Goal: Navigation & Orientation: Find specific page/section

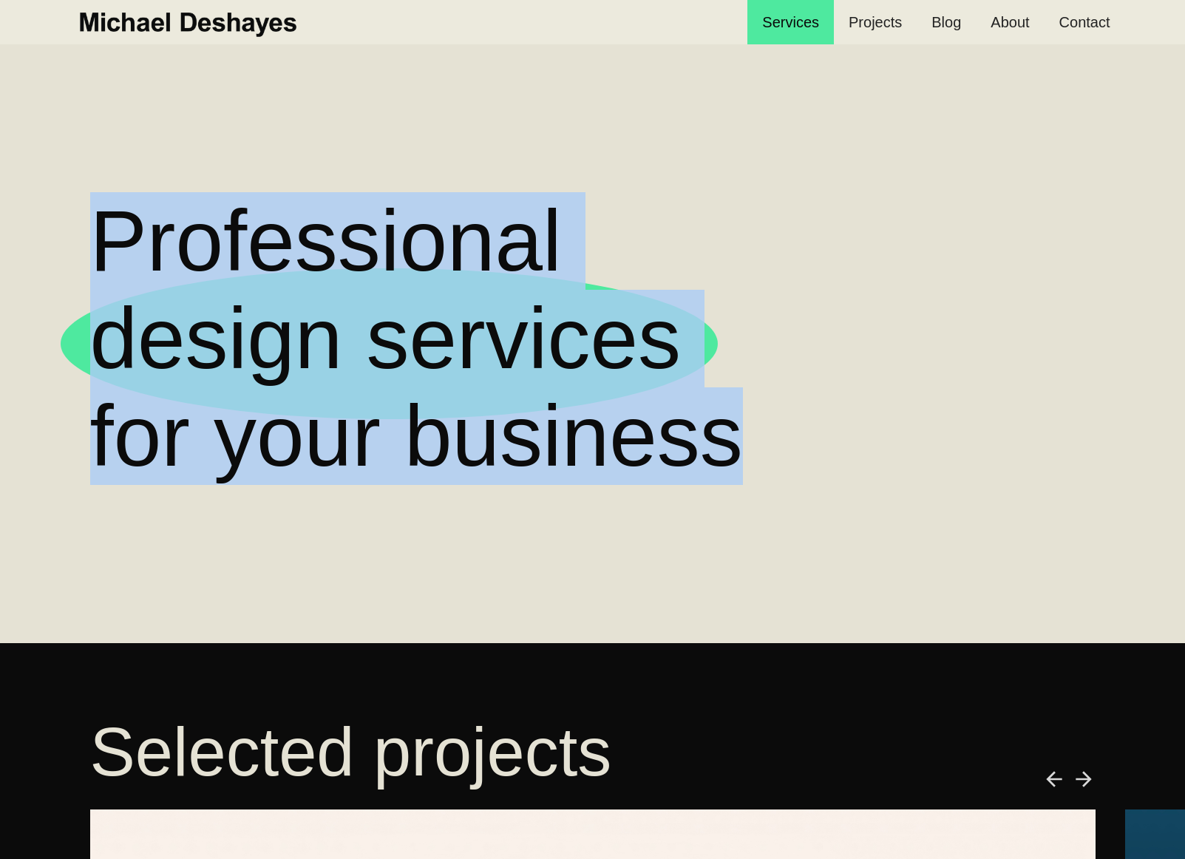
drag, startPoint x: 860, startPoint y: 466, endPoint x: 12, endPoint y: 283, distance: 867.5
click at [7, 277] on section "Professional design services  for your business" at bounding box center [592, 343] width 1185 height 599
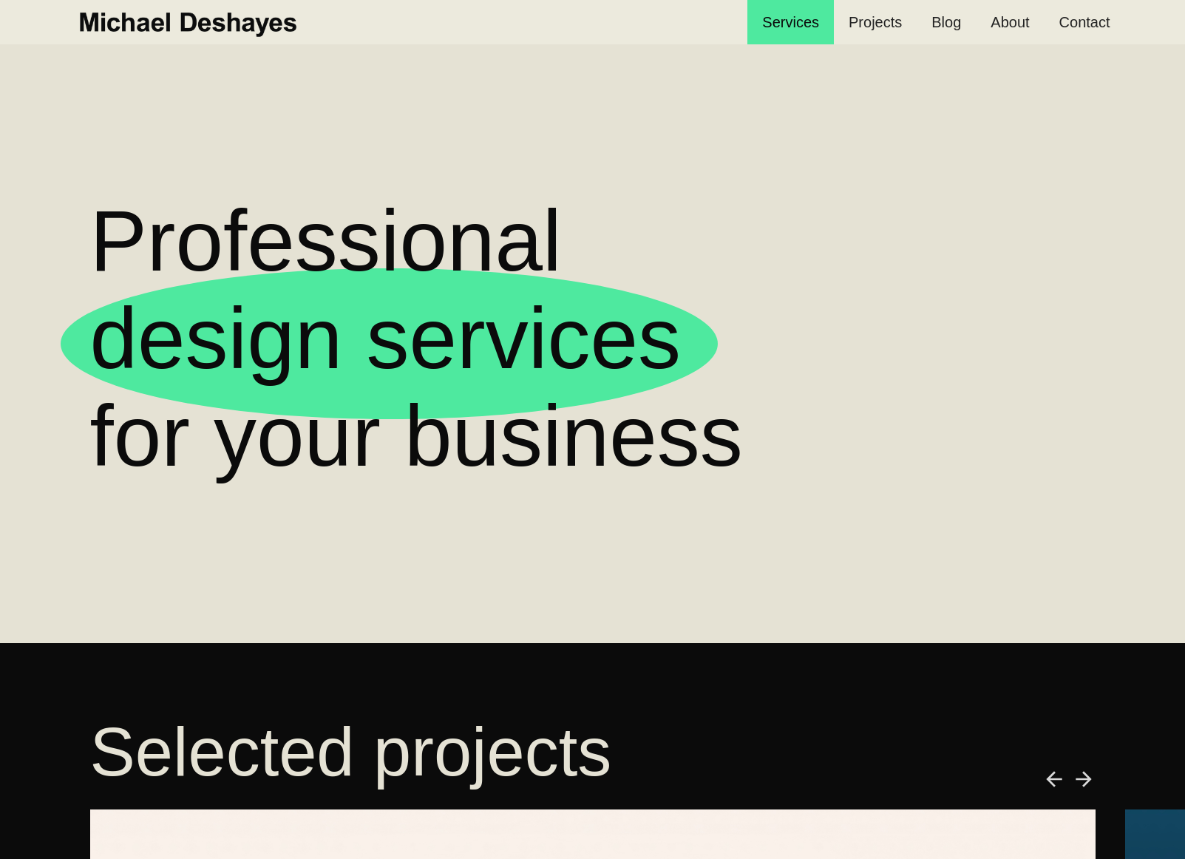
click at [784, 475] on p "Professional design services  for your business" at bounding box center [592, 338] width 1005 height 293
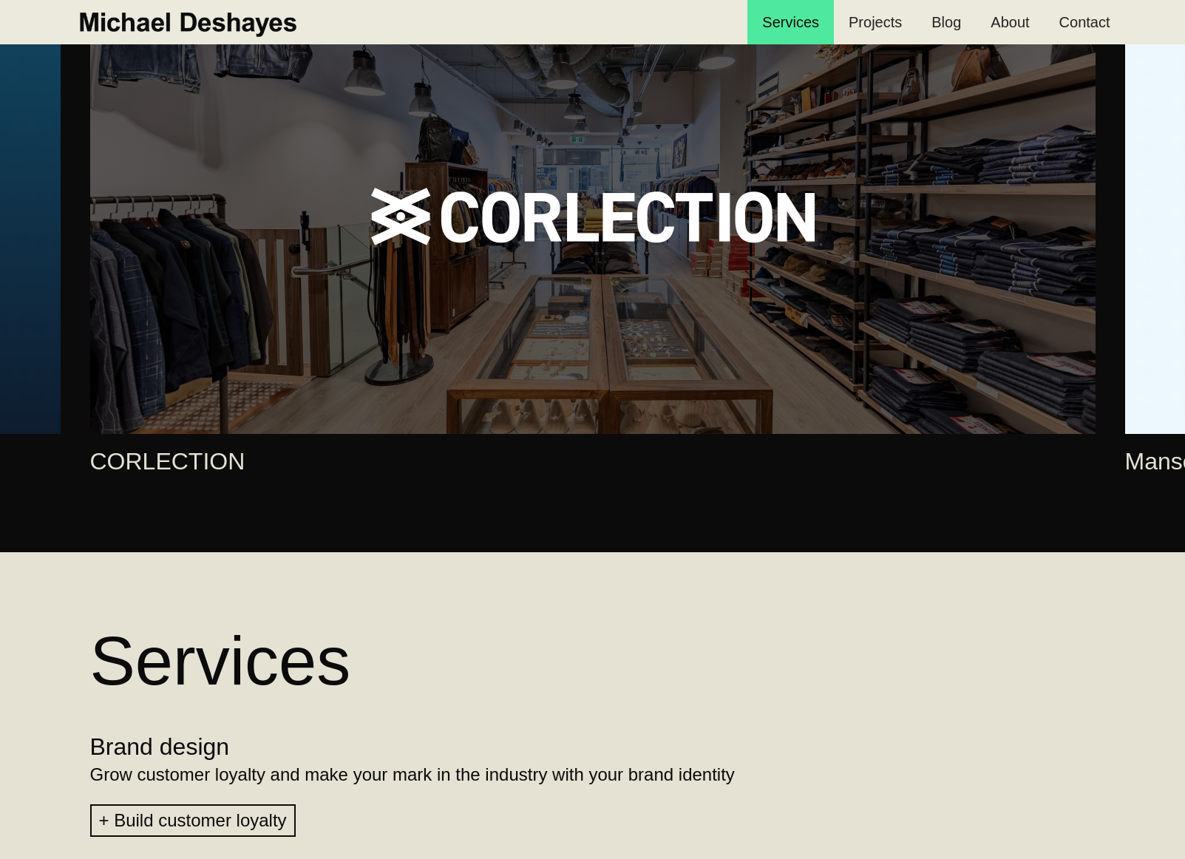
scroll to position [517, 0]
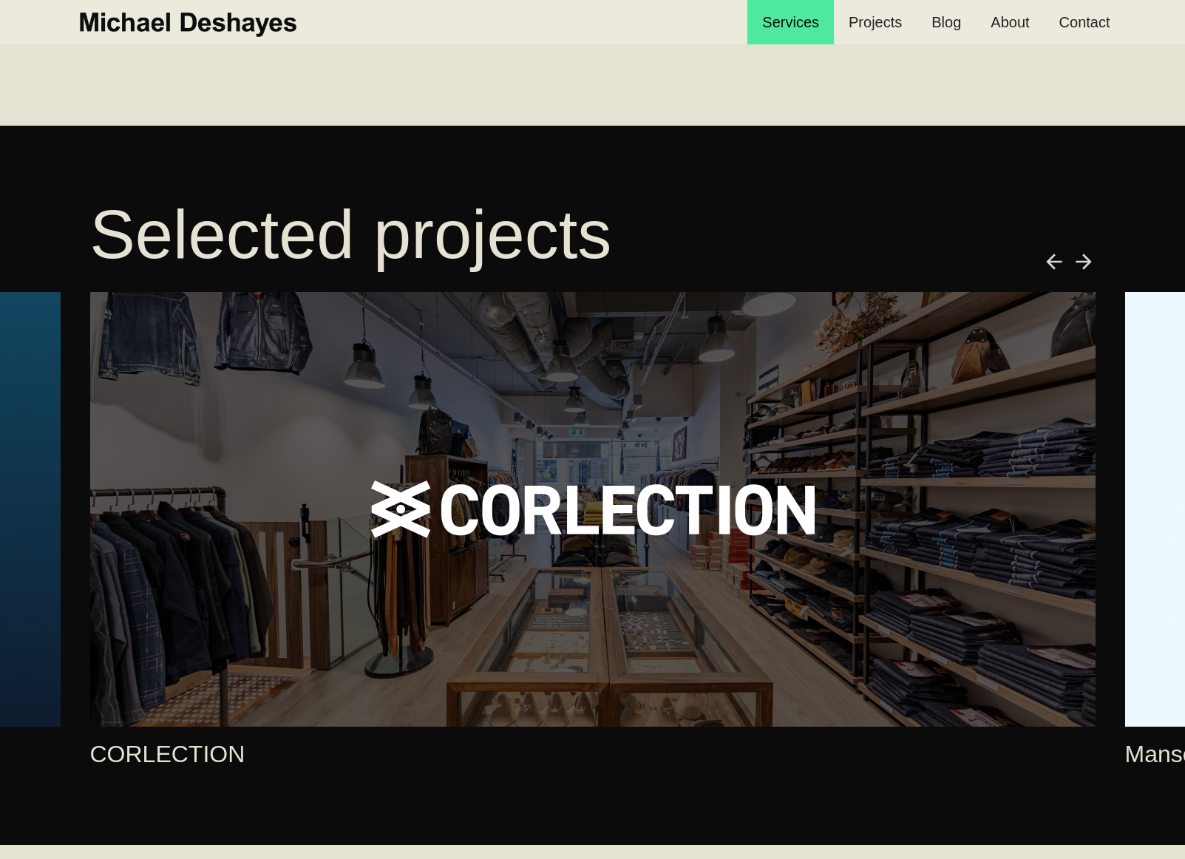
click at [1091, 260] on img "next slide" at bounding box center [1084, 262] width 24 height 24
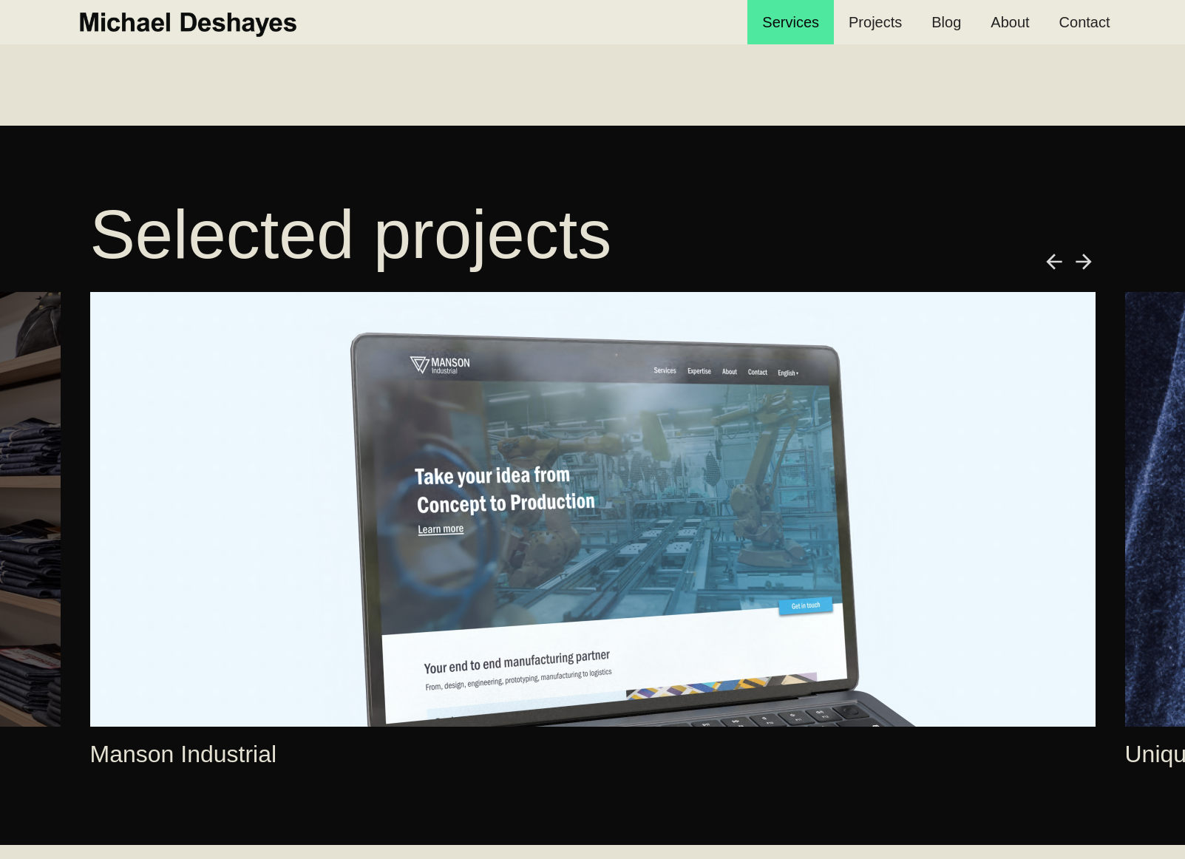
click at [1091, 260] on img "next slide" at bounding box center [1084, 262] width 24 height 24
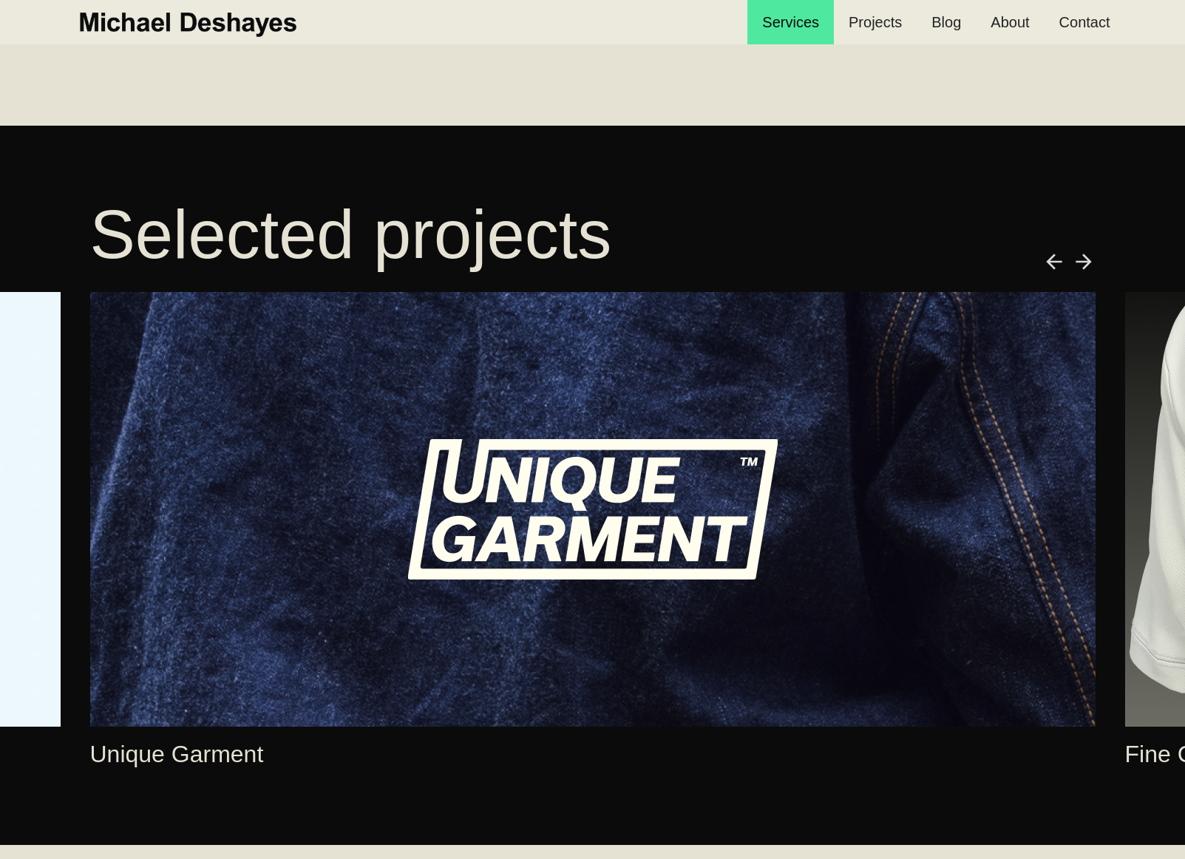
click at [1091, 260] on img "next slide" at bounding box center [1084, 262] width 24 height 24
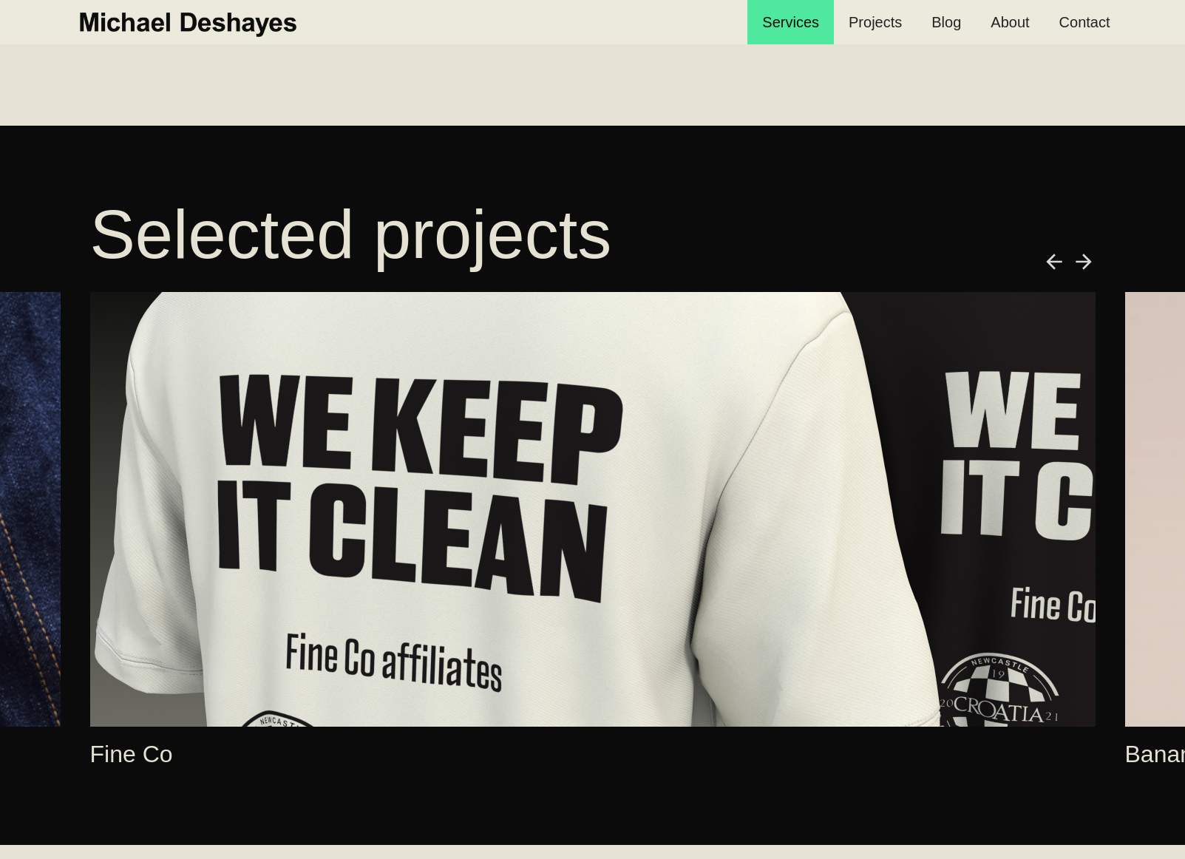
click at [1091, 260] on img "next slide" at bounding box center [1084, 262] width 24 height 24
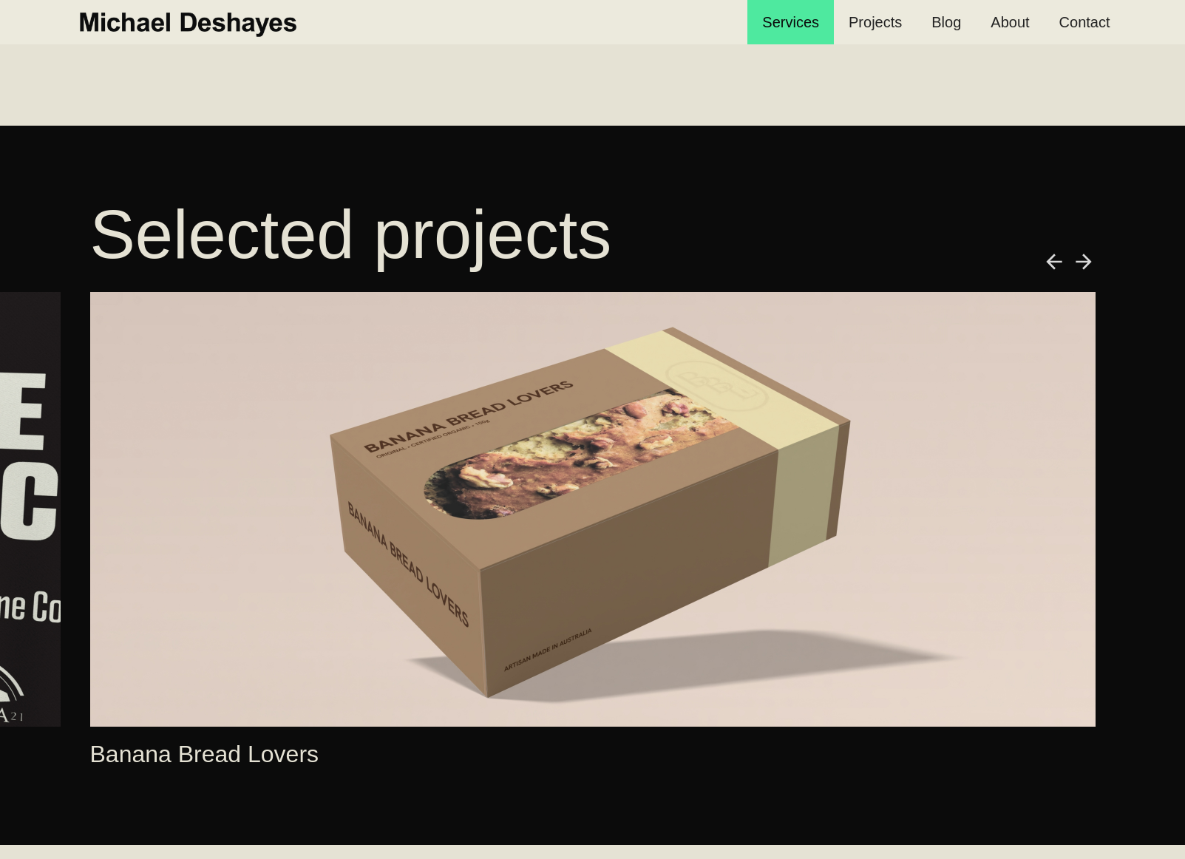
click at [1053, 257] on img "previous slide" at bounding box center [1054, 262] width 24 height 24
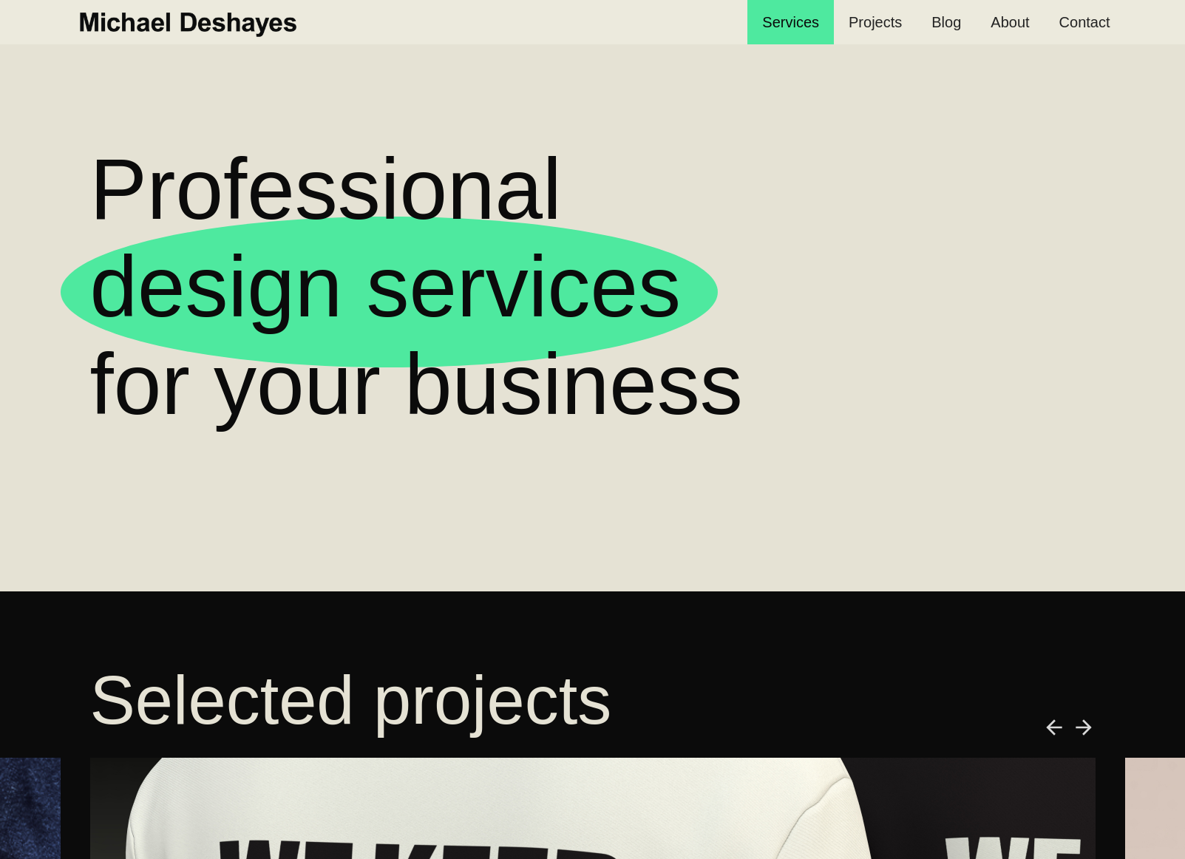
scroll to position [0, 0]
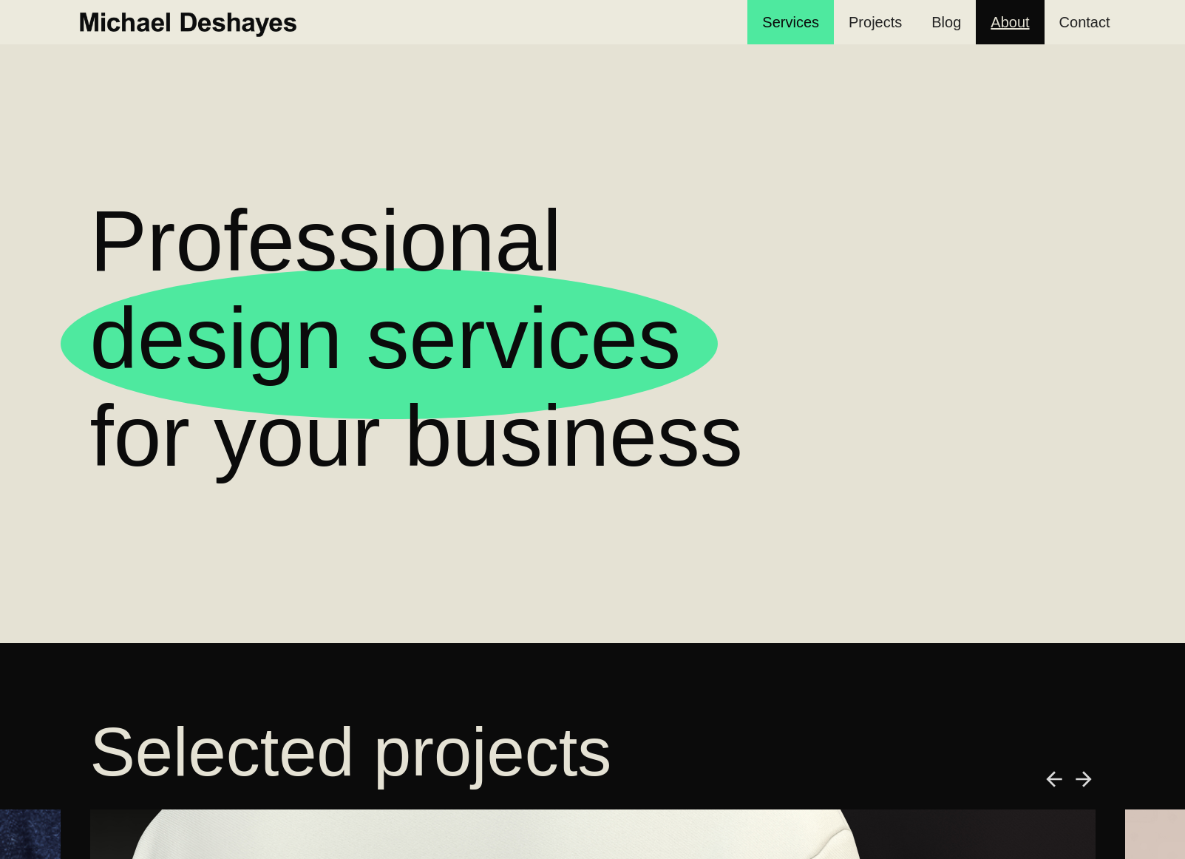
click at [1012, 35] on link "About" at bounding box center [1010, 22] width 68 height 44
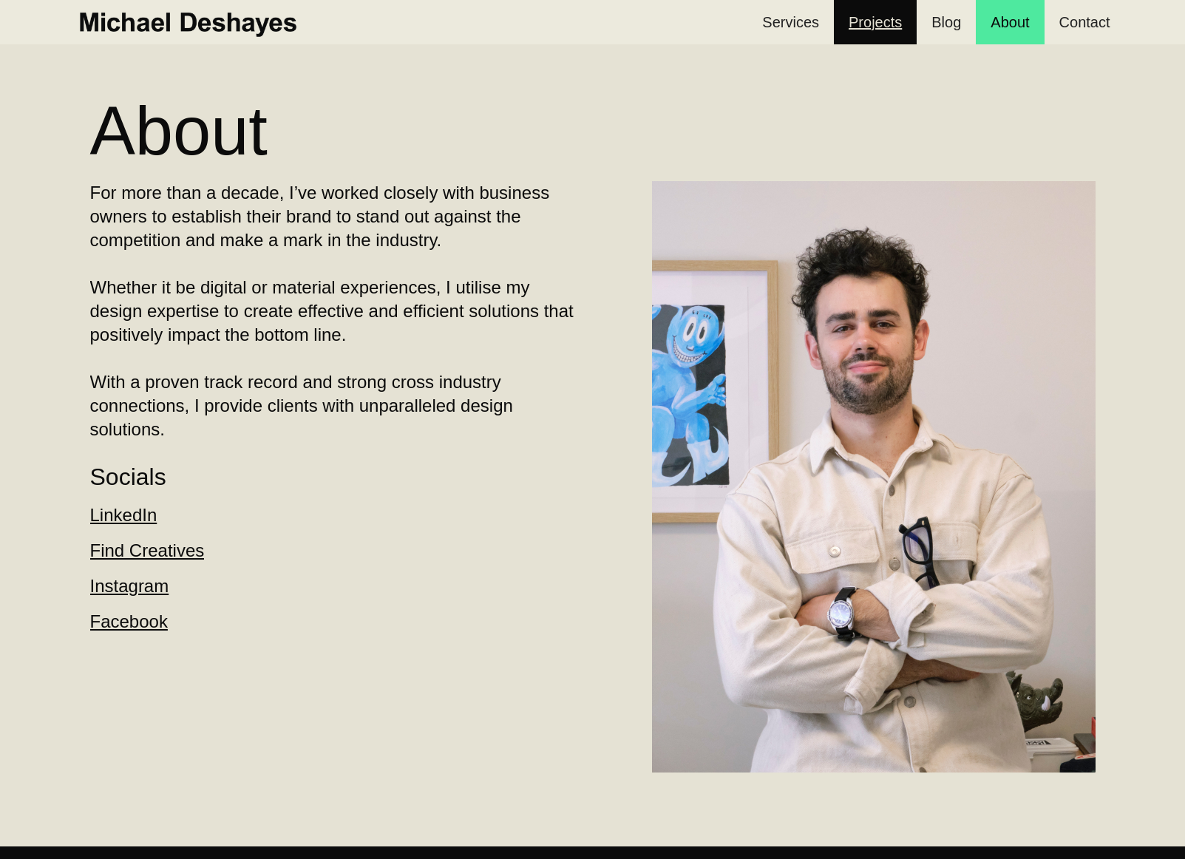
click at [886, 25] on link "Projects" at bounding box center [875, 22] width 83 height 44
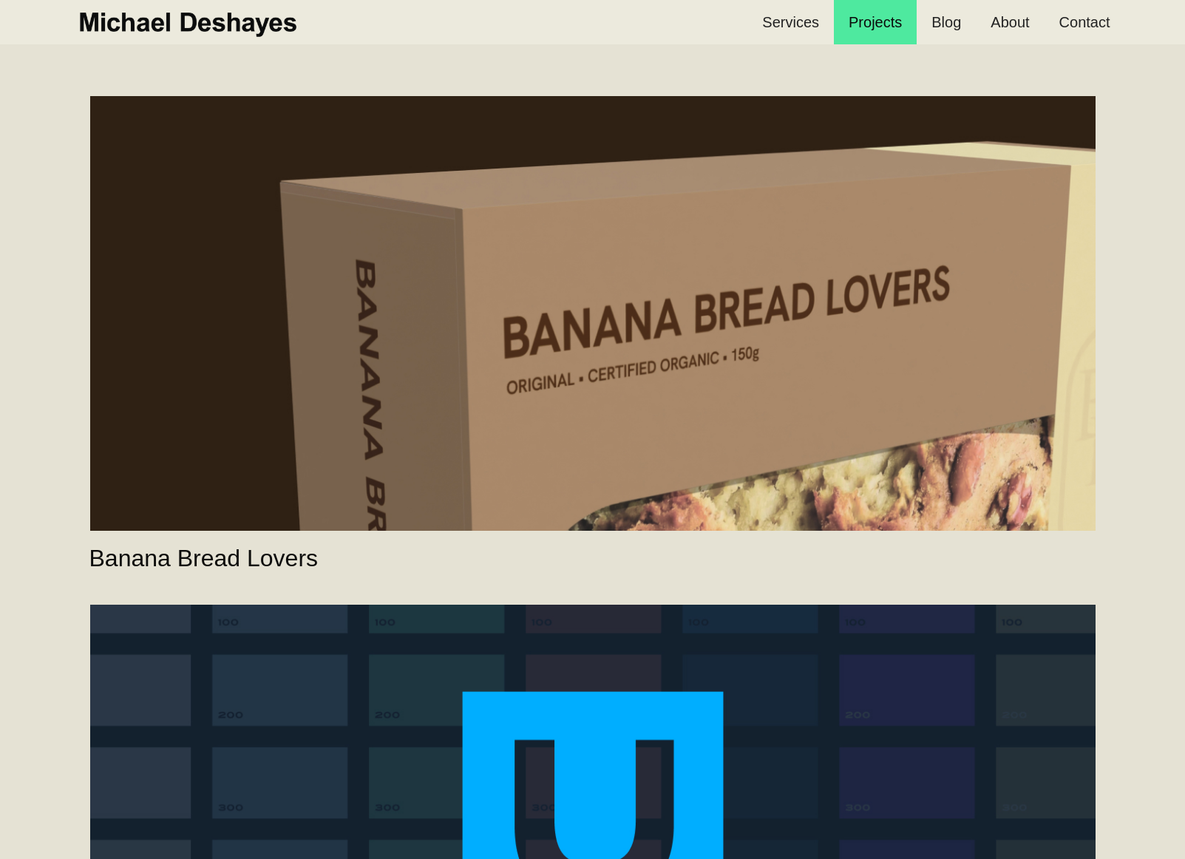
click at [707, 333] on link "Banana Bread Lovers" at bounding box center [592, 313] width 1005 height 435
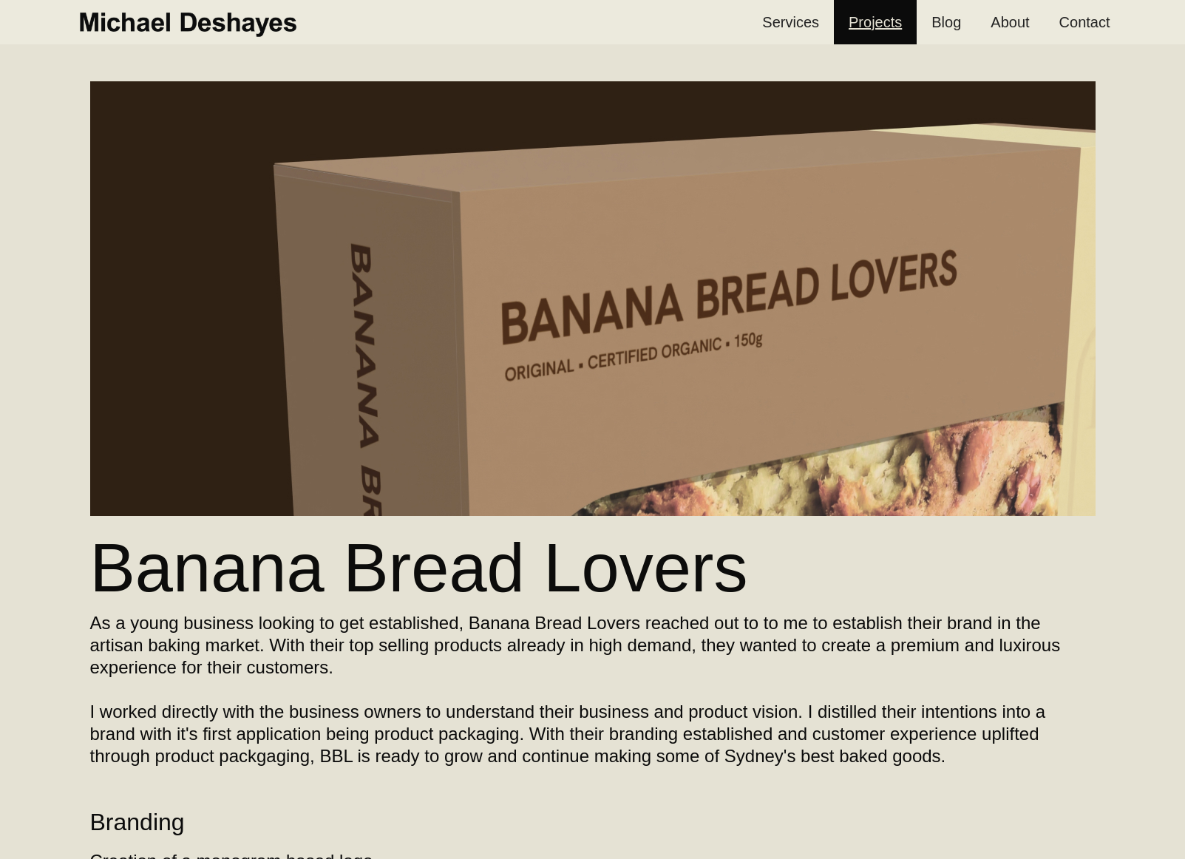
click at [863, 24] on link "Projects" at bounding box center [875, 22] width 83 height 44
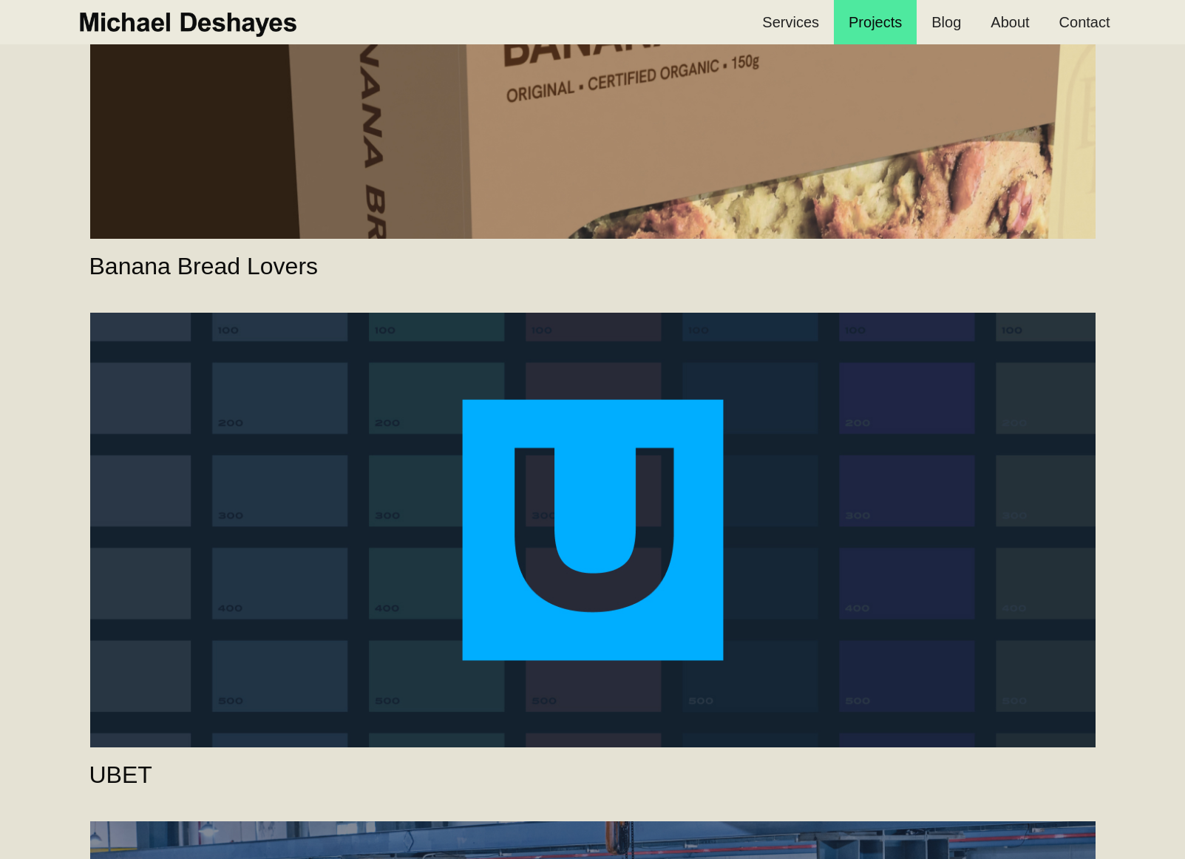
scroll to position [374, 0]
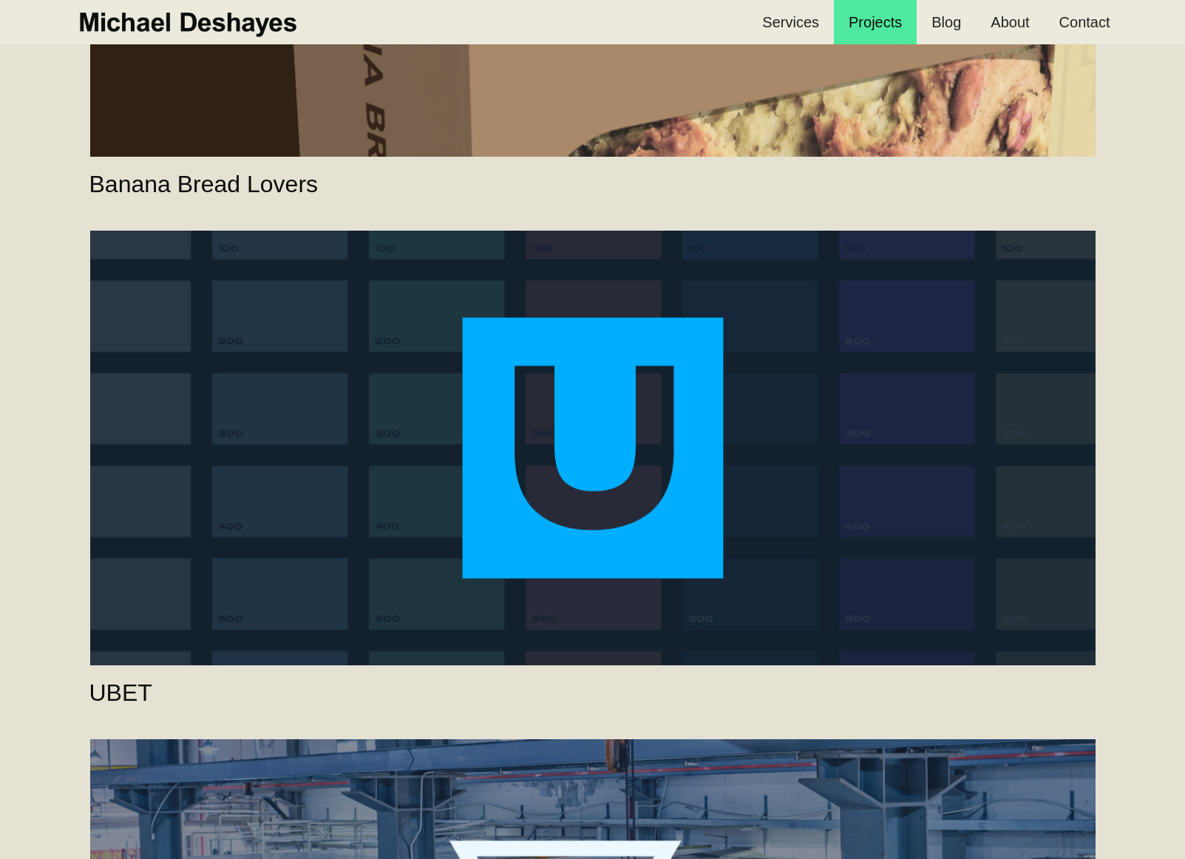
click at [877, 296] on link "UBET" at bounding box center [592, 448] width 1005 height 435
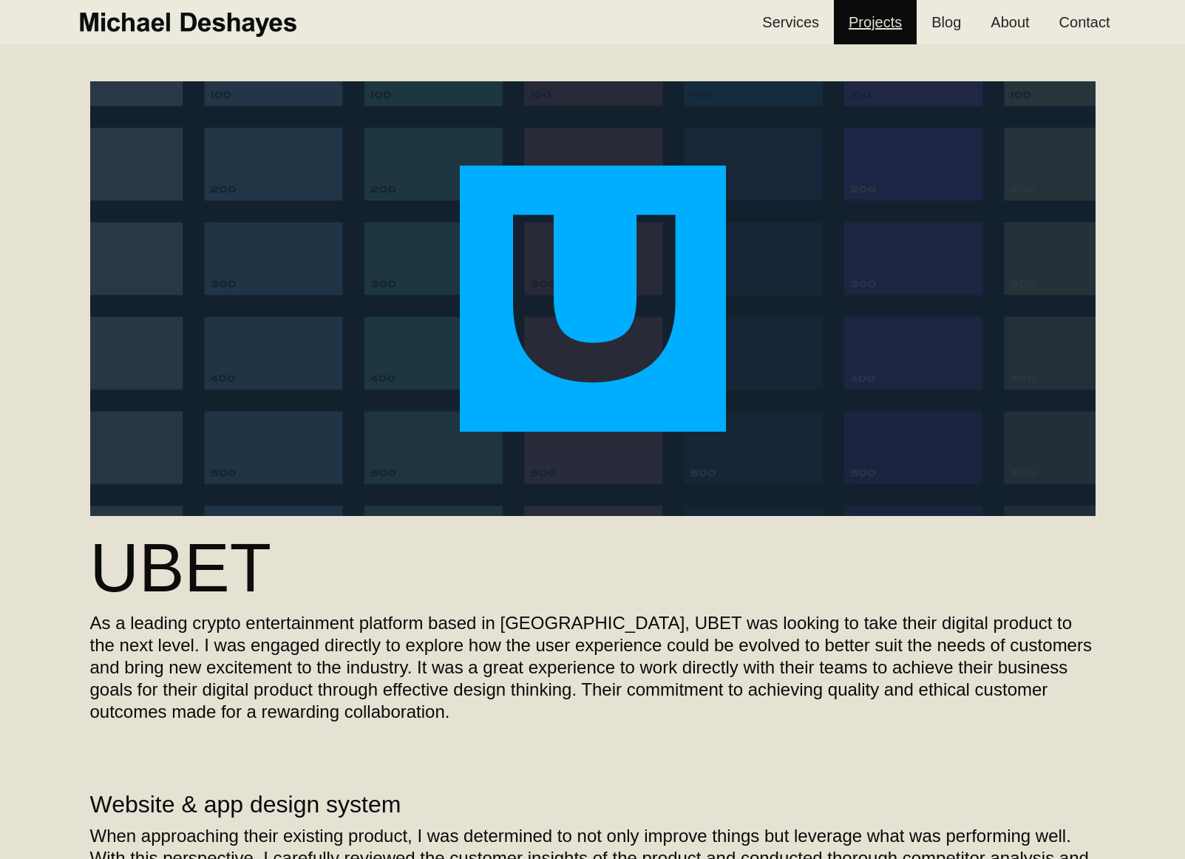
click at [857, 18] on link "Projects" at bounding box center [875, 22] width 83 height 44
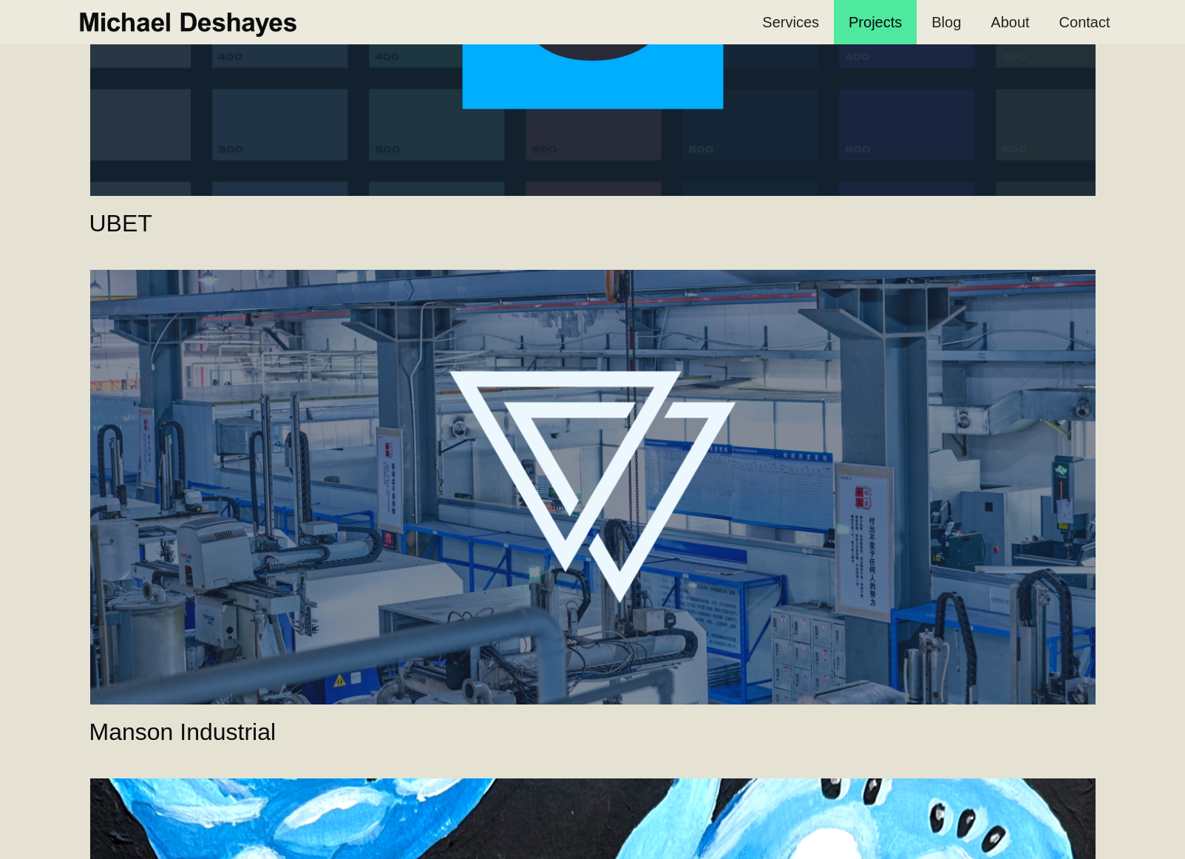
scroll to position [1067, 0]
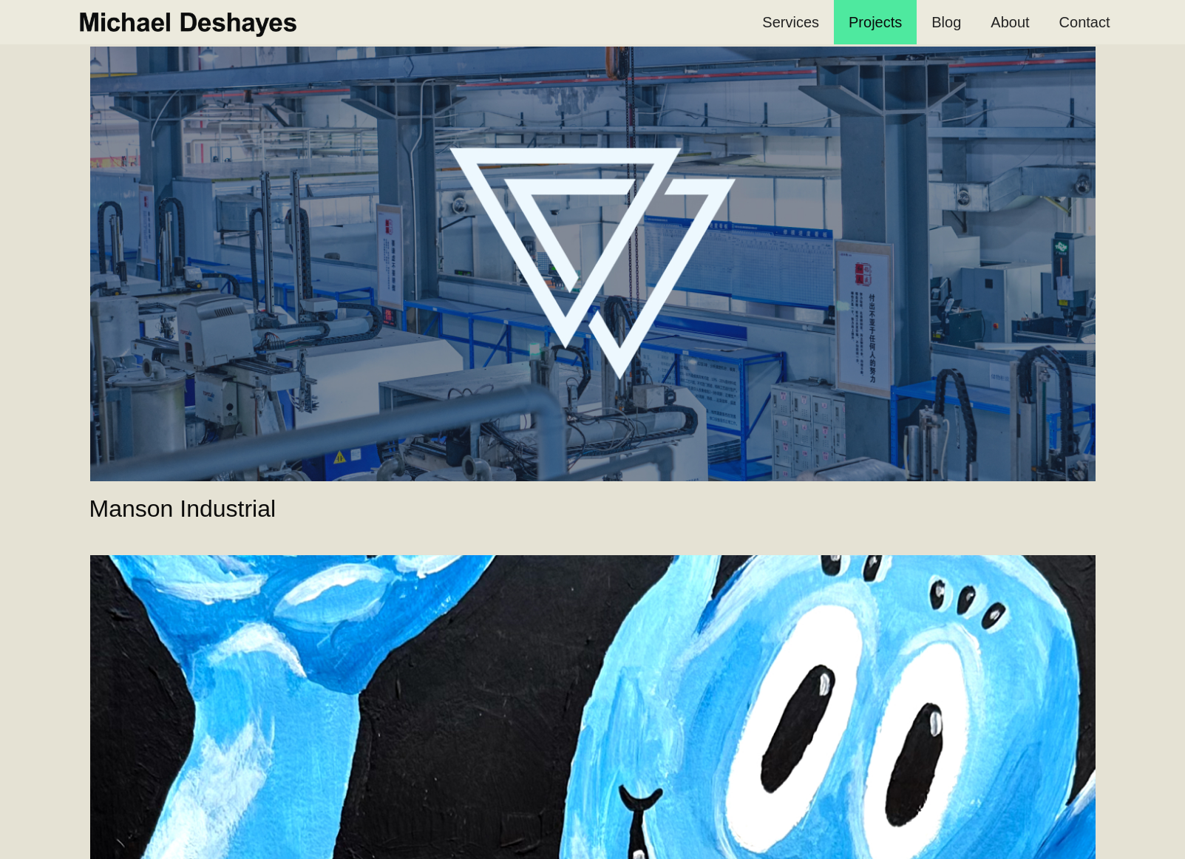
click at [804, 327] on link "Manson Industrial" at bounding box center [592, 264] width 1005 height 435
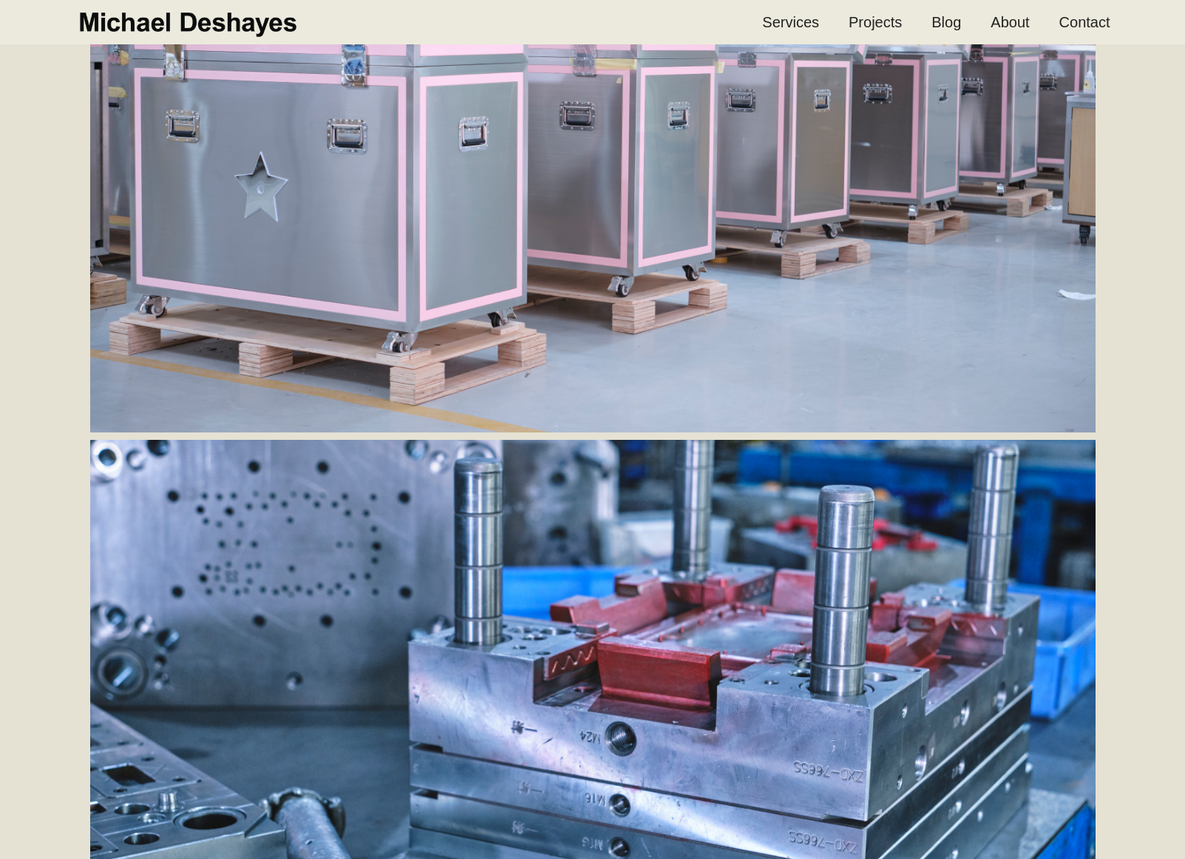
scroll to position [6962, 0]
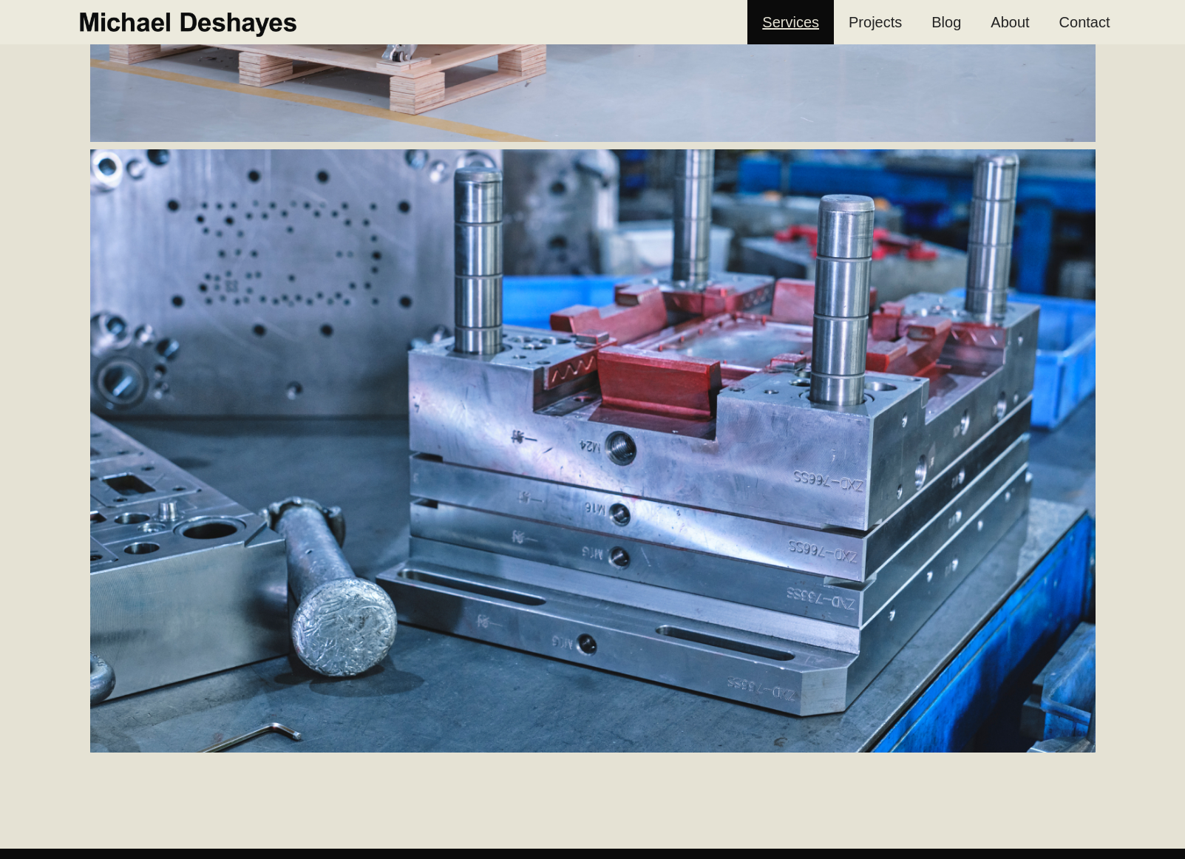
click at [811, 19] on link "Services" at bounding box center [790, 22] width 86 height 44
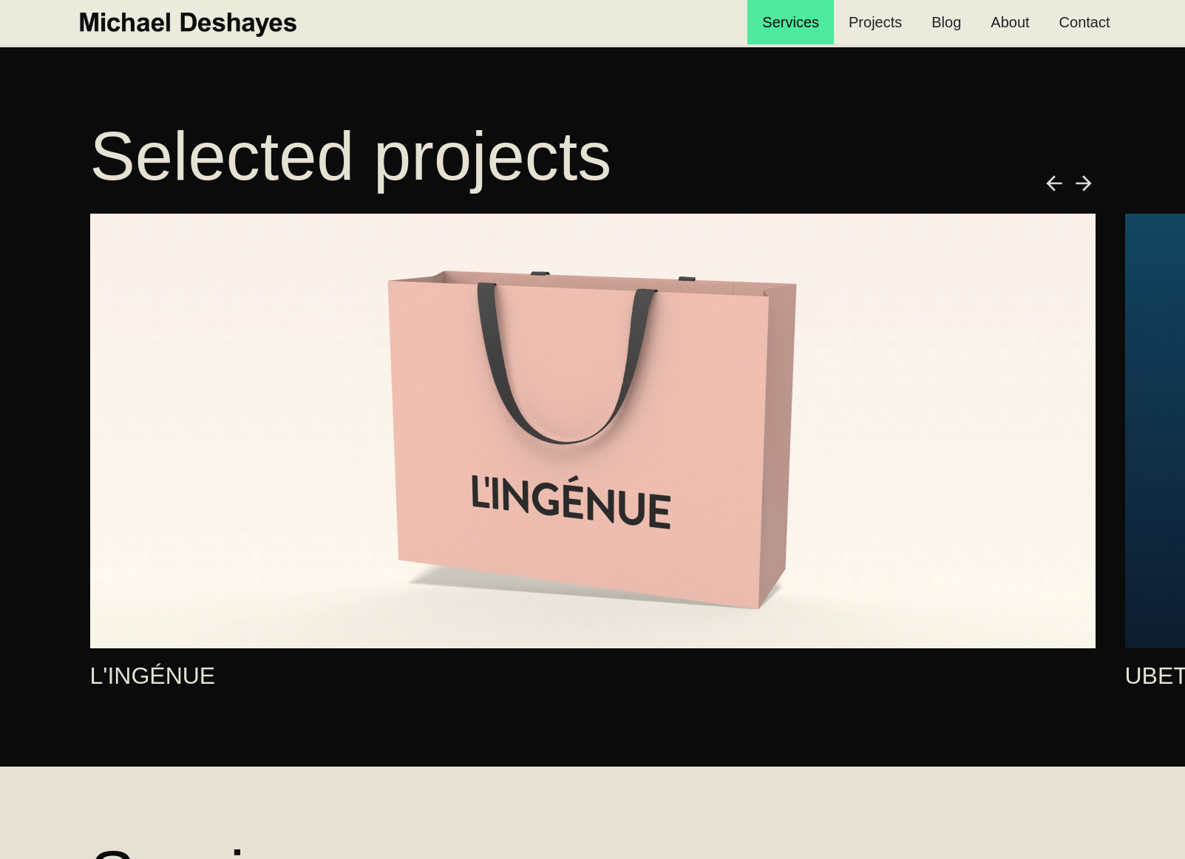
scroll to position [537, 0]
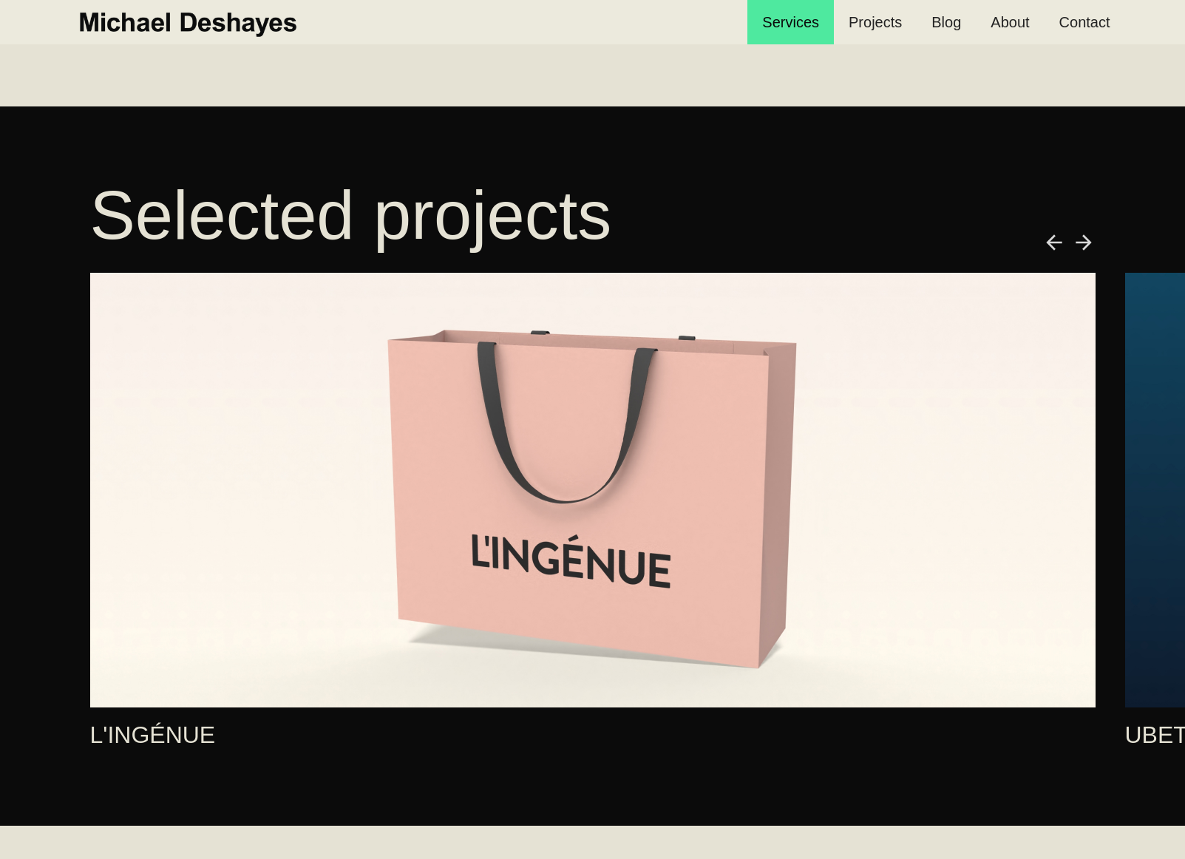
click at [1087, 240] on img "next slide" at bounding box center [1084, 243] width 24 height 24
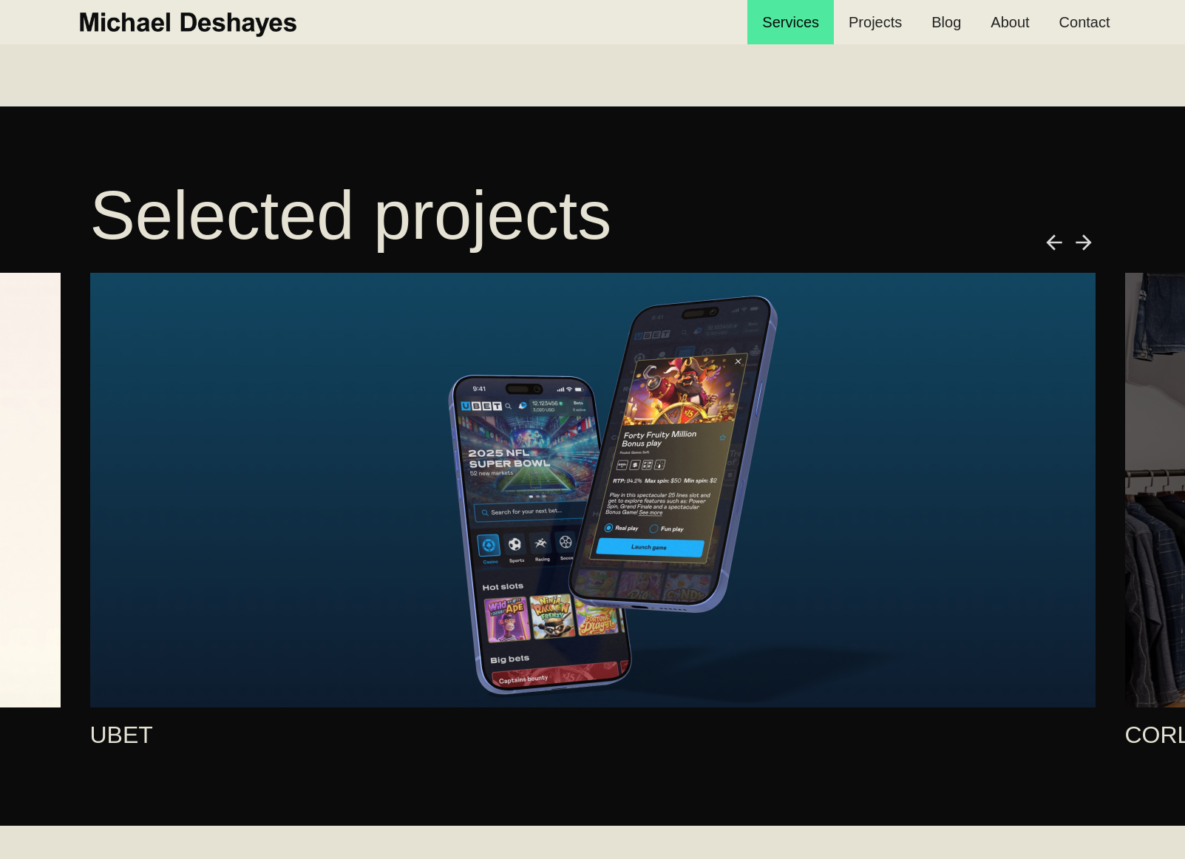
click at [1091, 246] on img "next slide" at bounding box center [1084, 243] width 24 height 24
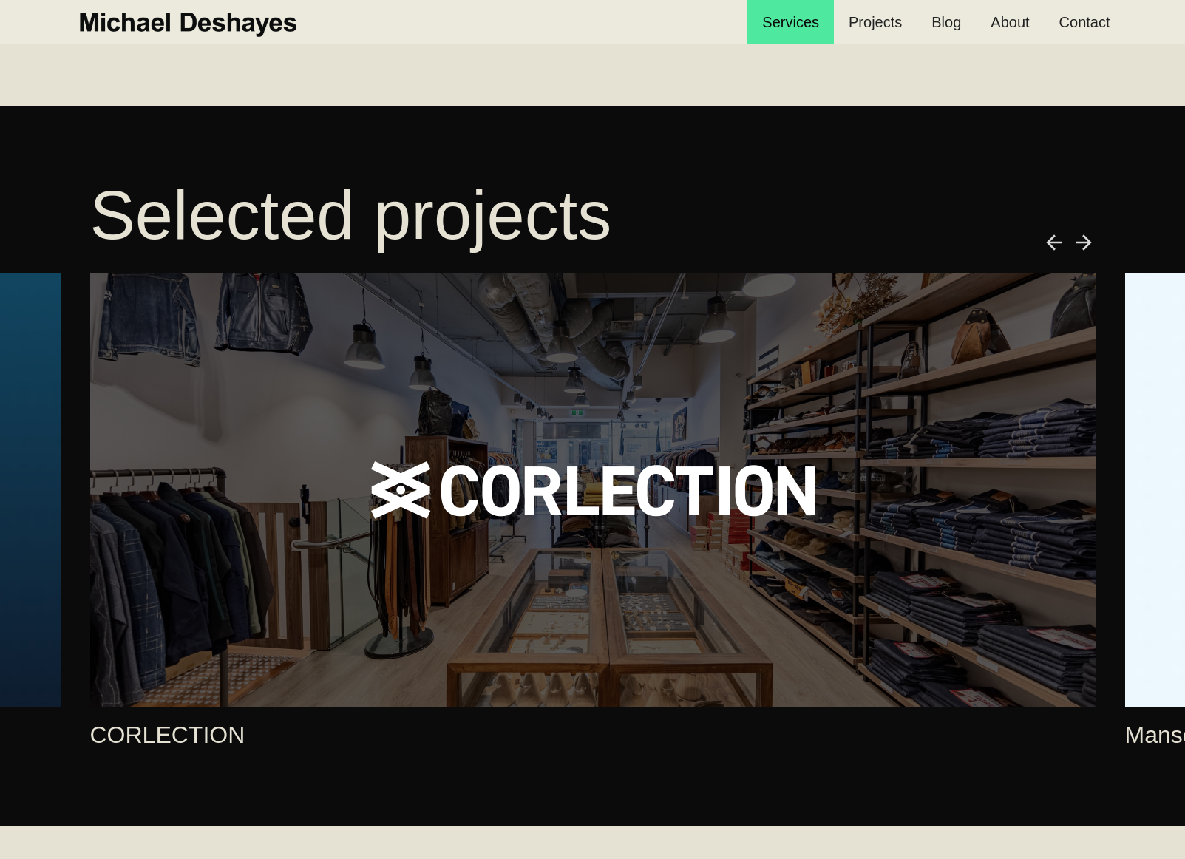
click at [1090, 245] on img "next slide" at bounding box center [1084, 243] width 24 height 24
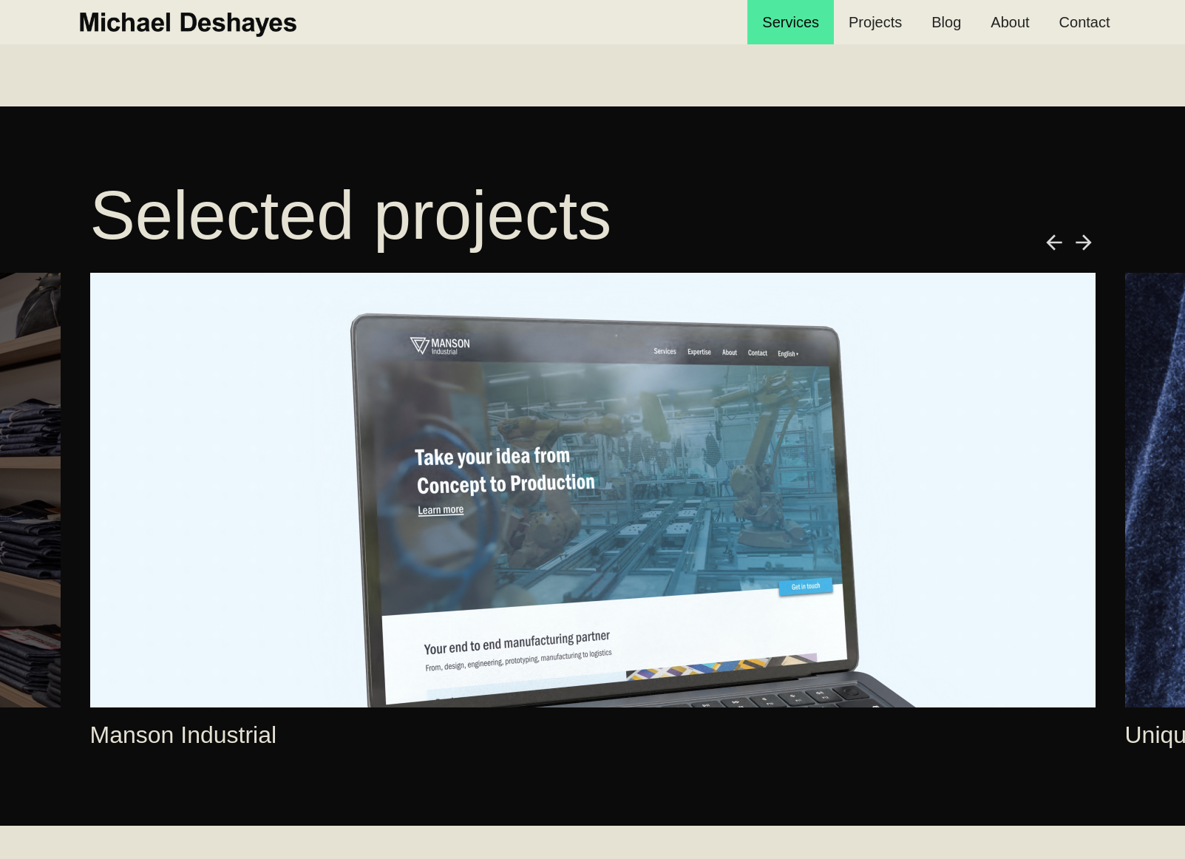
click at [1090, 245] on img "next slide" at bounding box center [1084, 243] width 24 height 24
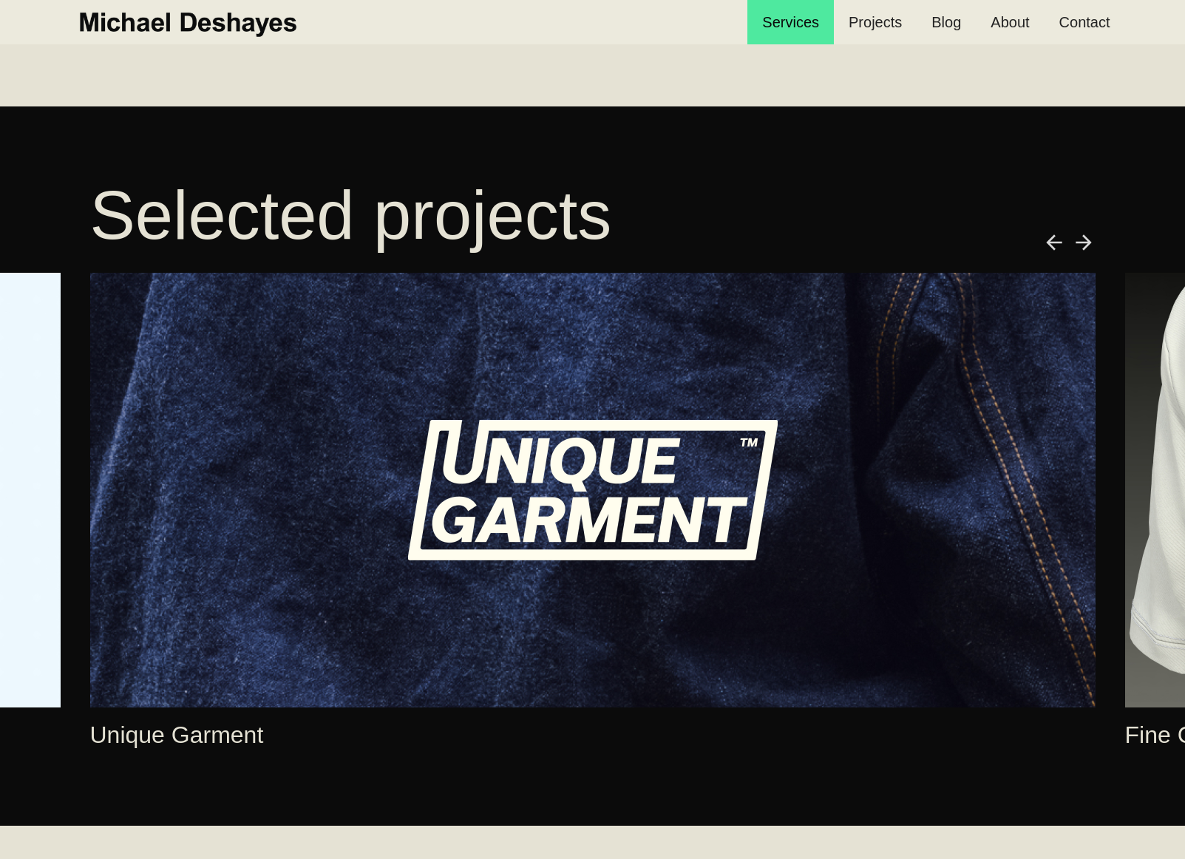
click at [1090, 245] on img "next slide" at bounding box center [1084, 243] width 24 height 24
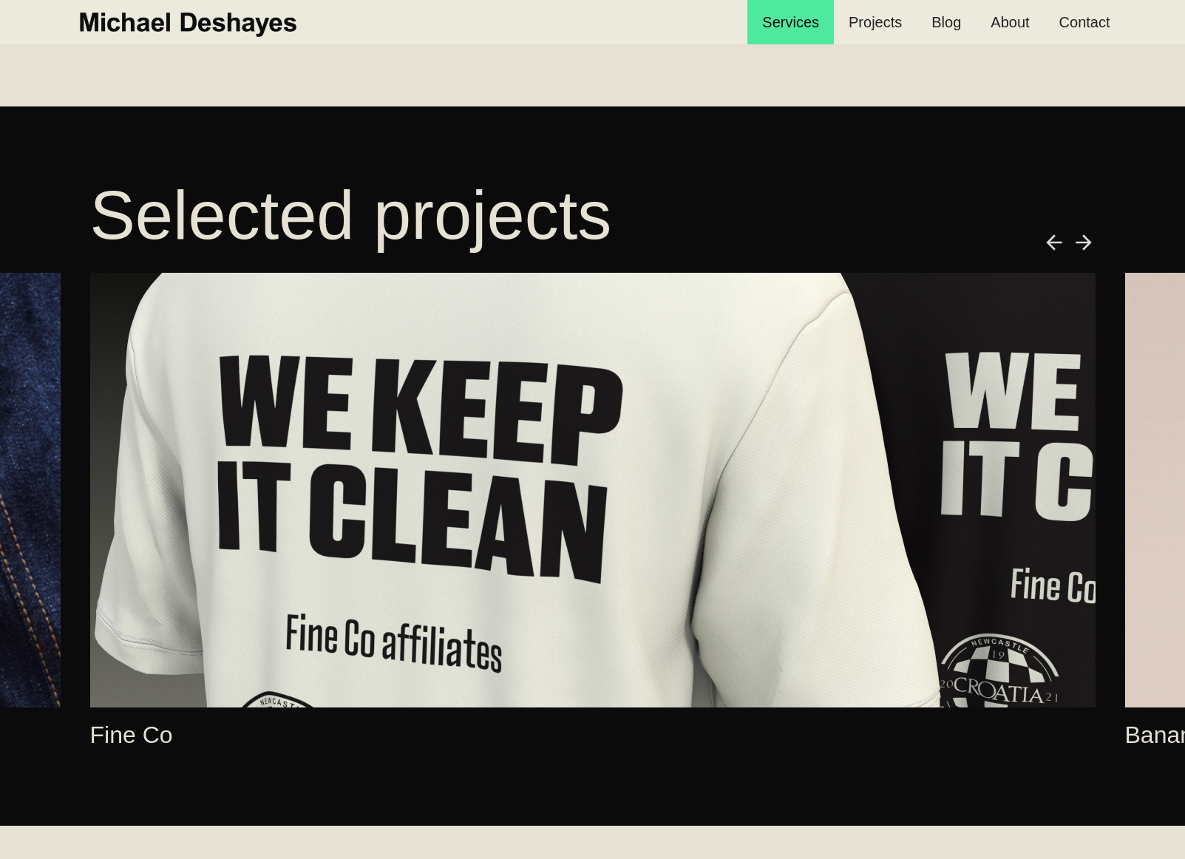
click at [1077, 240] on img "next slide" at bounding box center [1084, 243] width 24 height 24
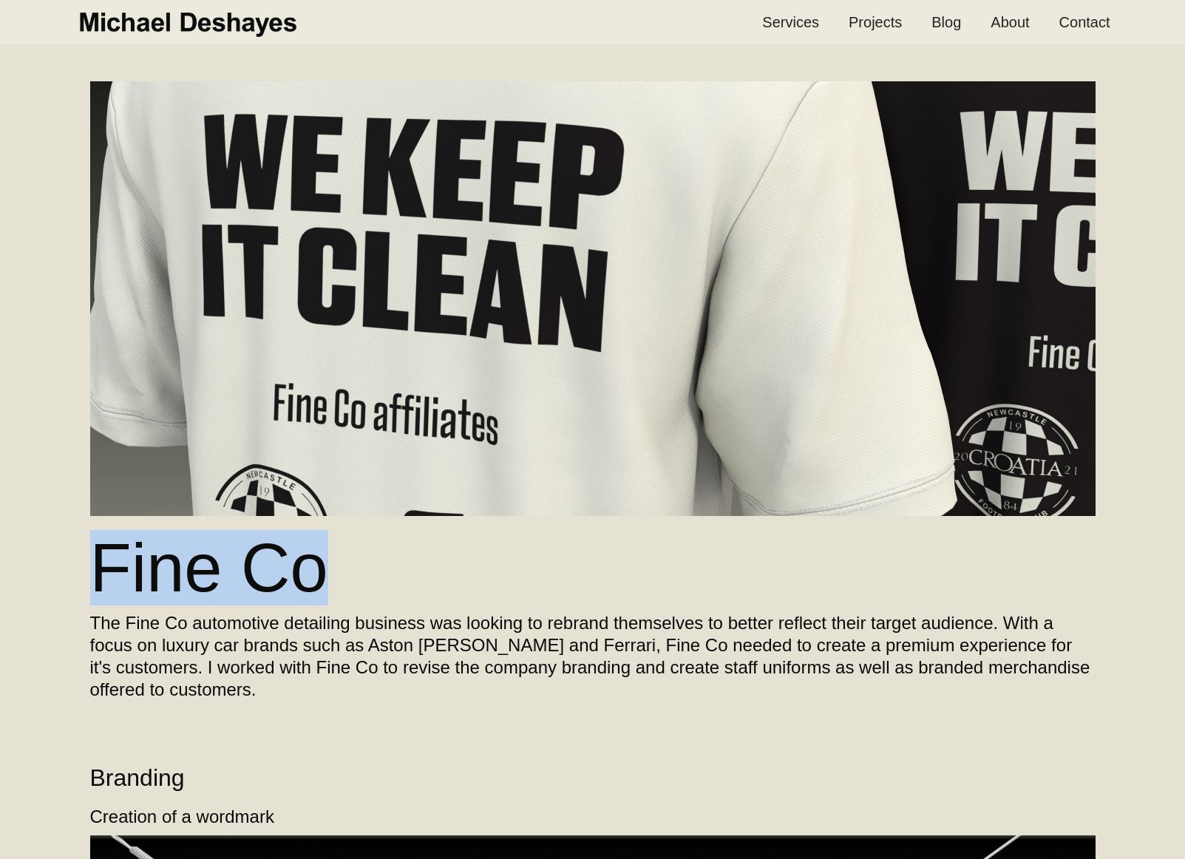
drag, startPoint x: 364, startPoint y: 577, endPoint x: 89, endPoint y: 568, distance: 274.4
click at [90, 568] on h1 "Fine Co" at bounding box center [592, 568] width 1005 height 74
click at [885, 24] on link "Projects" at bounding box center [875, 22] width 83 height 44
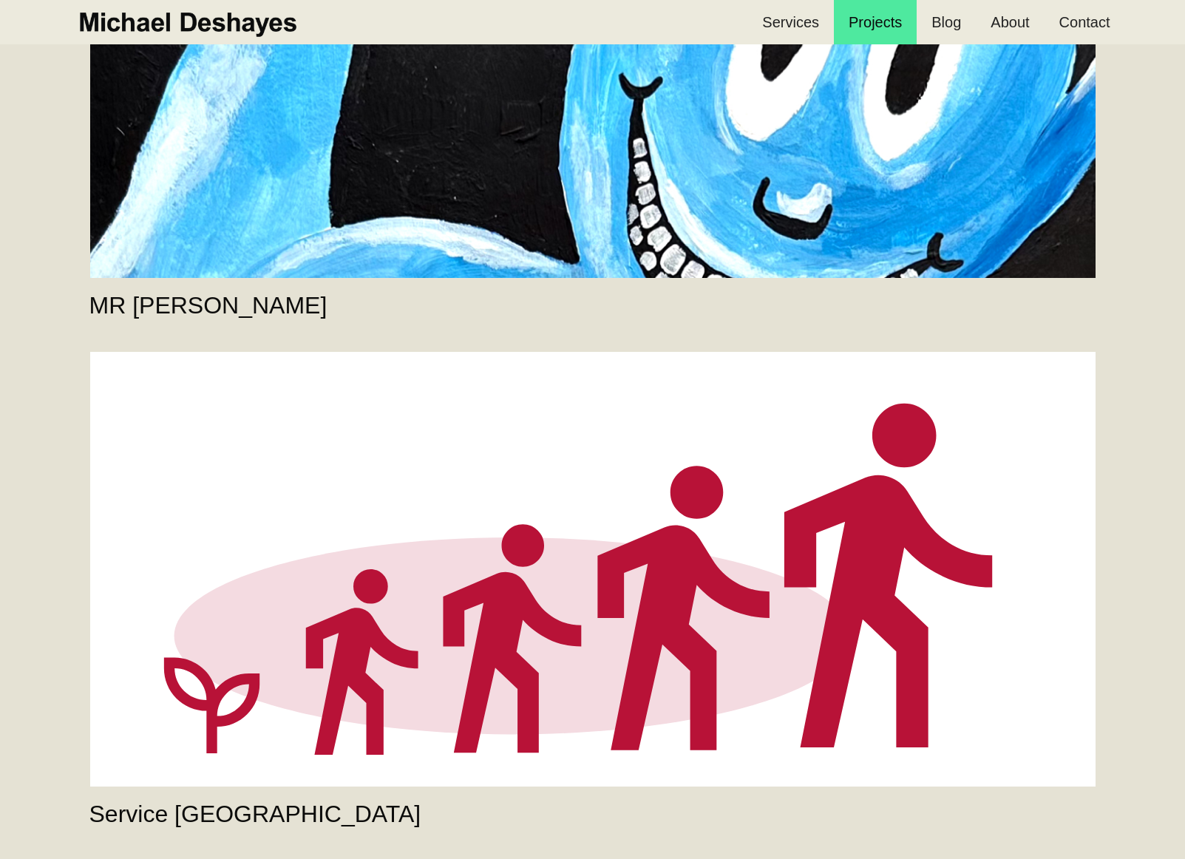
scroll to position [1761, 0]
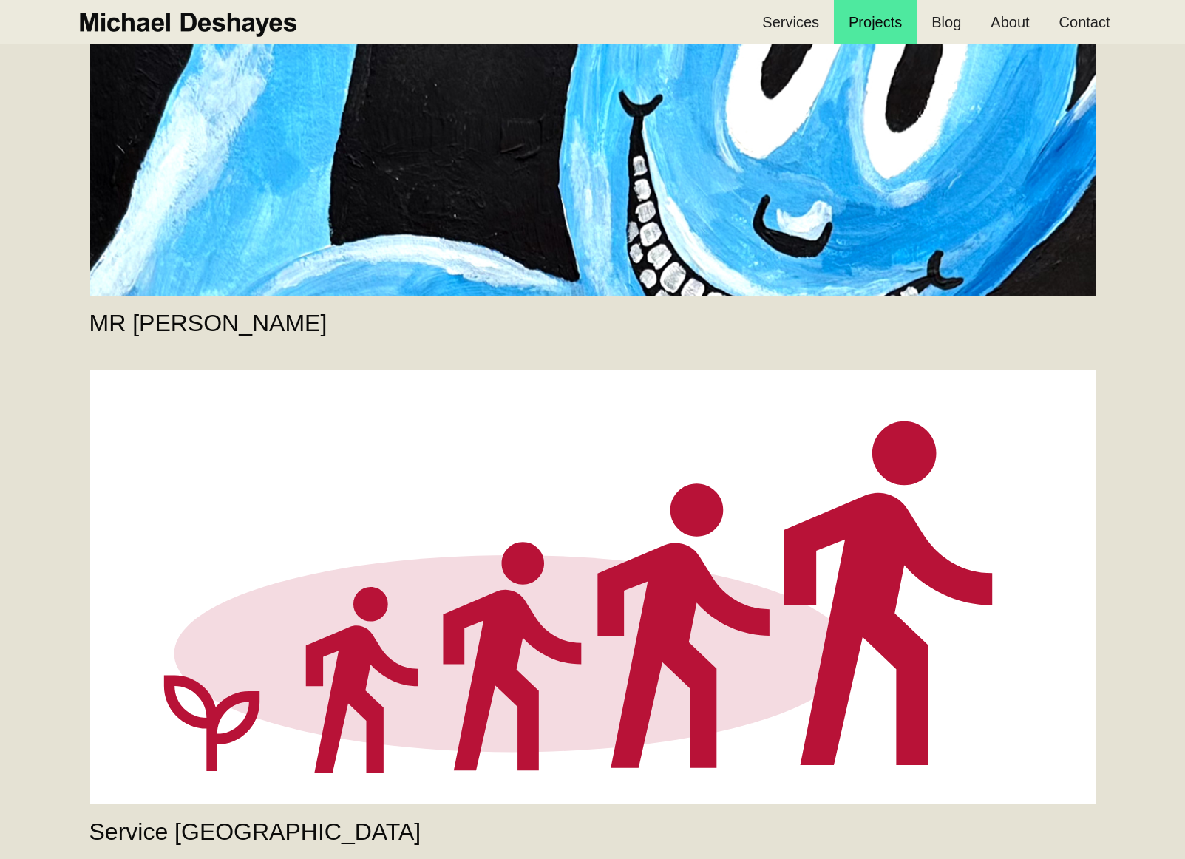
click at [832, 257] on link "MR [PERSON_NAME]" at bounding box center [592, 78] width 1005 height 435
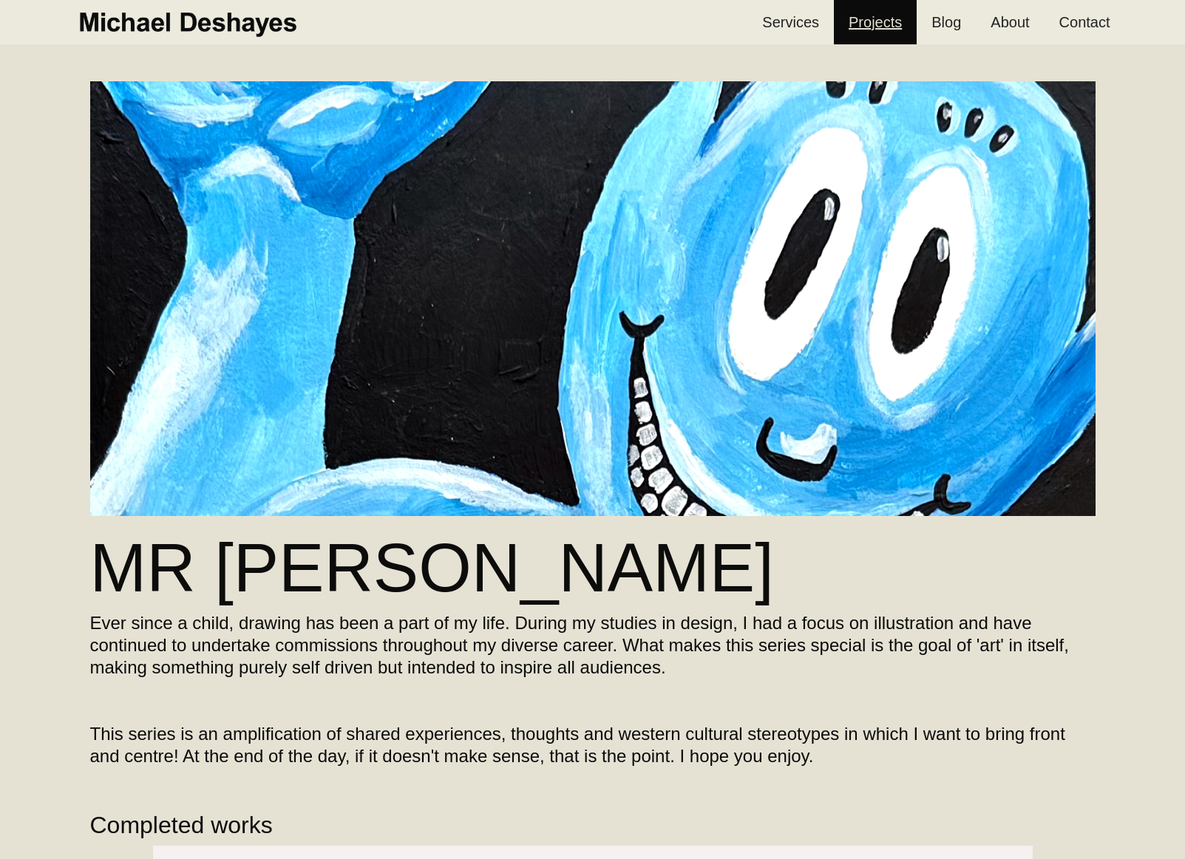
click at [886, 24] on link "Projects" at bounding box center [875, 22] width 83 height 44
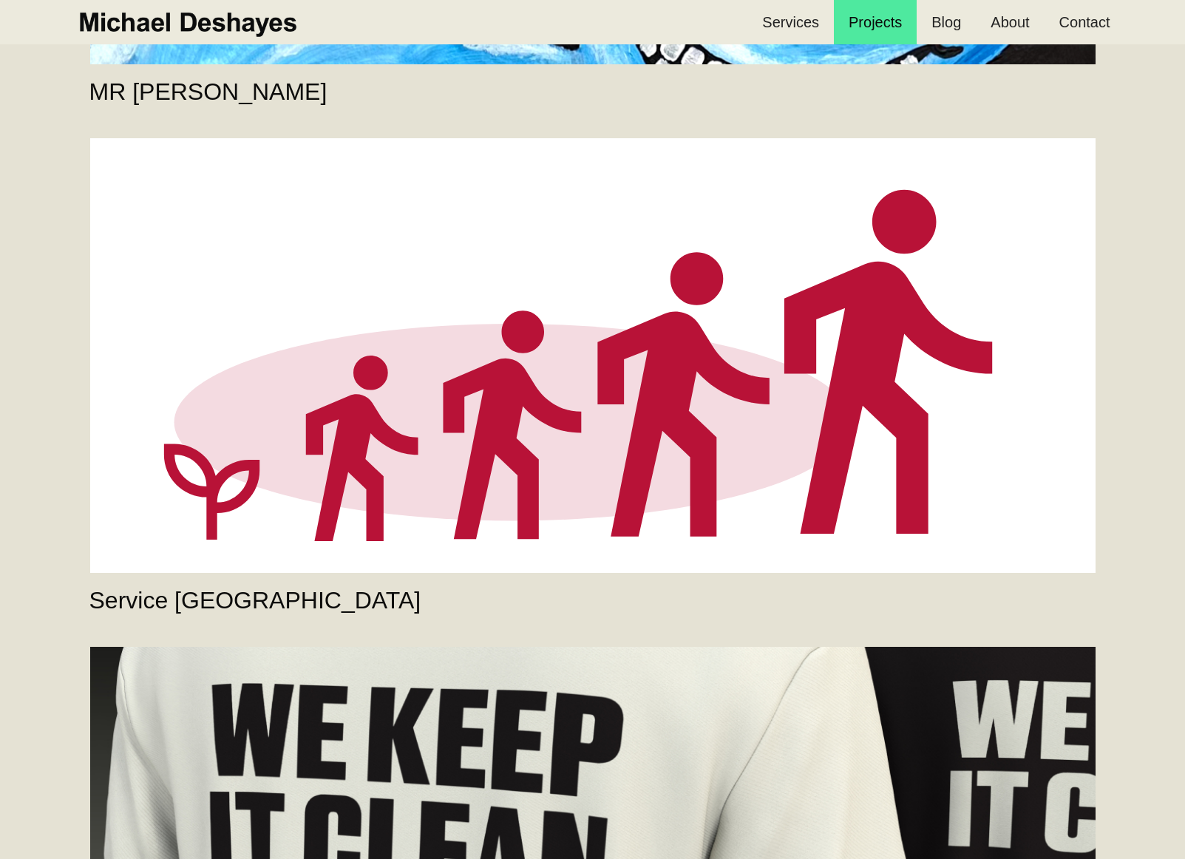
scroll to position [2240, 0]
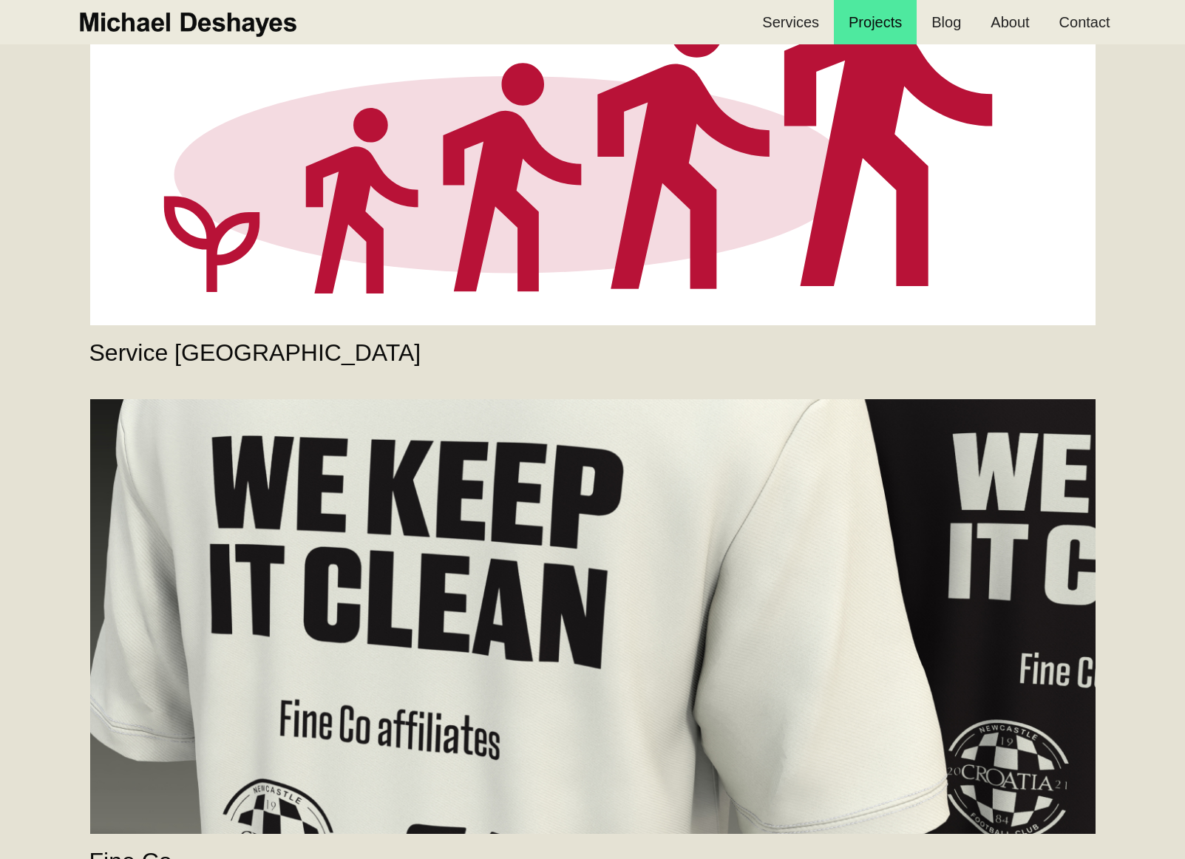
click at [838, 237] on link "Service [GEOGRAPHIC_DATA]" at bounding box center [592, 108] width 1005 height 435
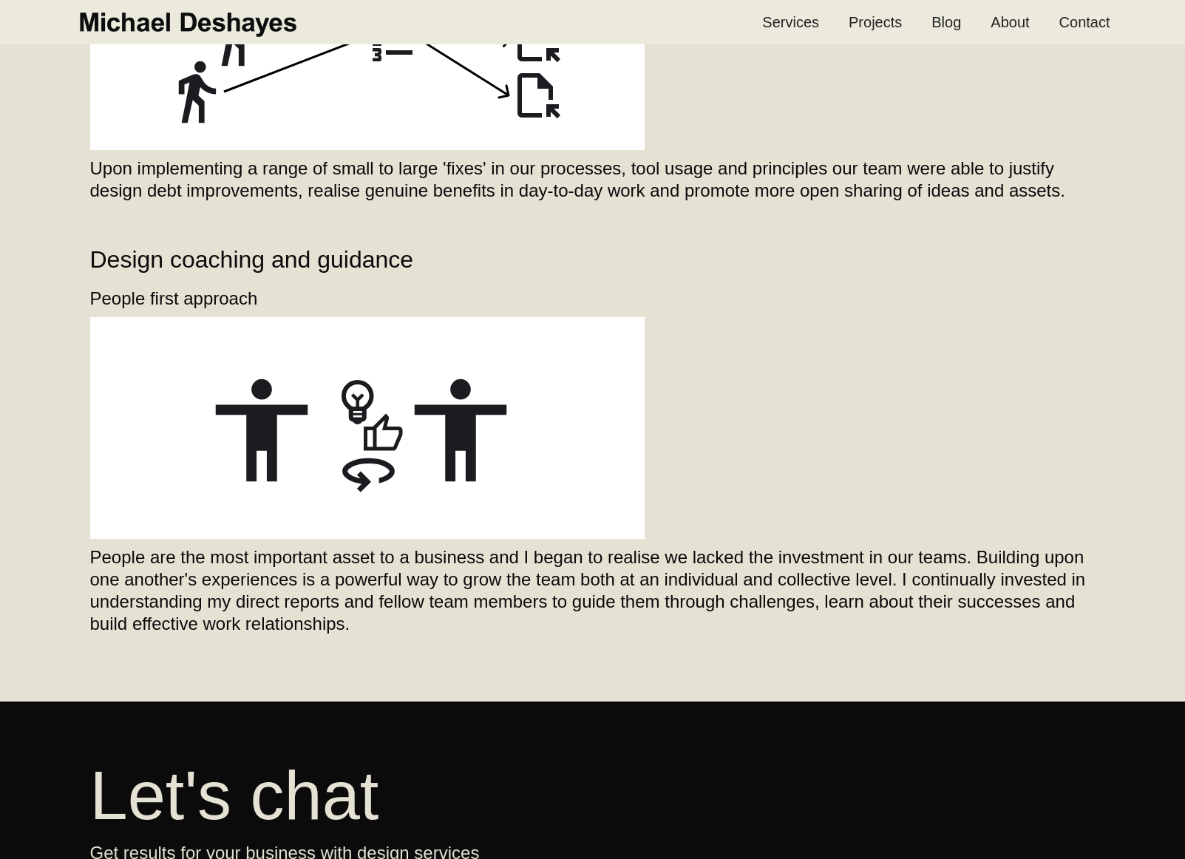
scroll to position [2922, 0]
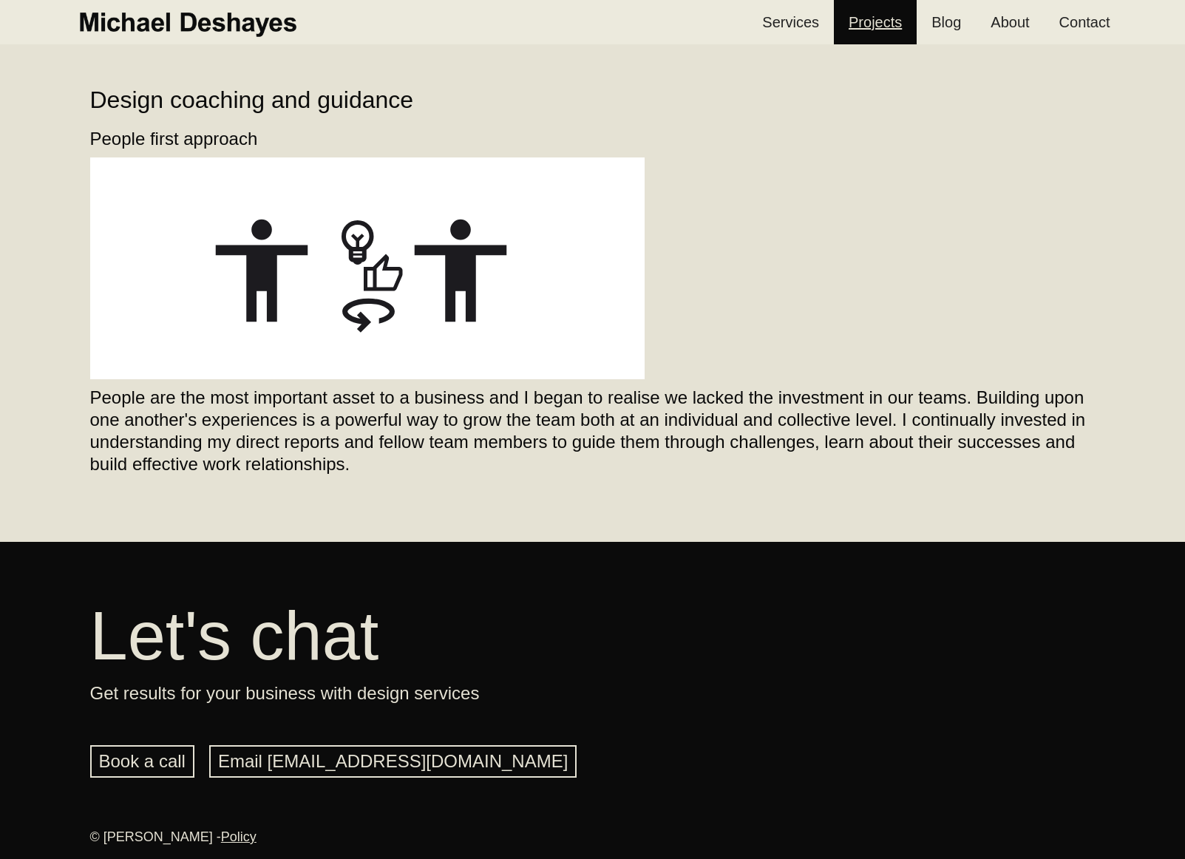
click at [877, 16] on link "Projects" at bounding box center [875, 22] width 83 height 44
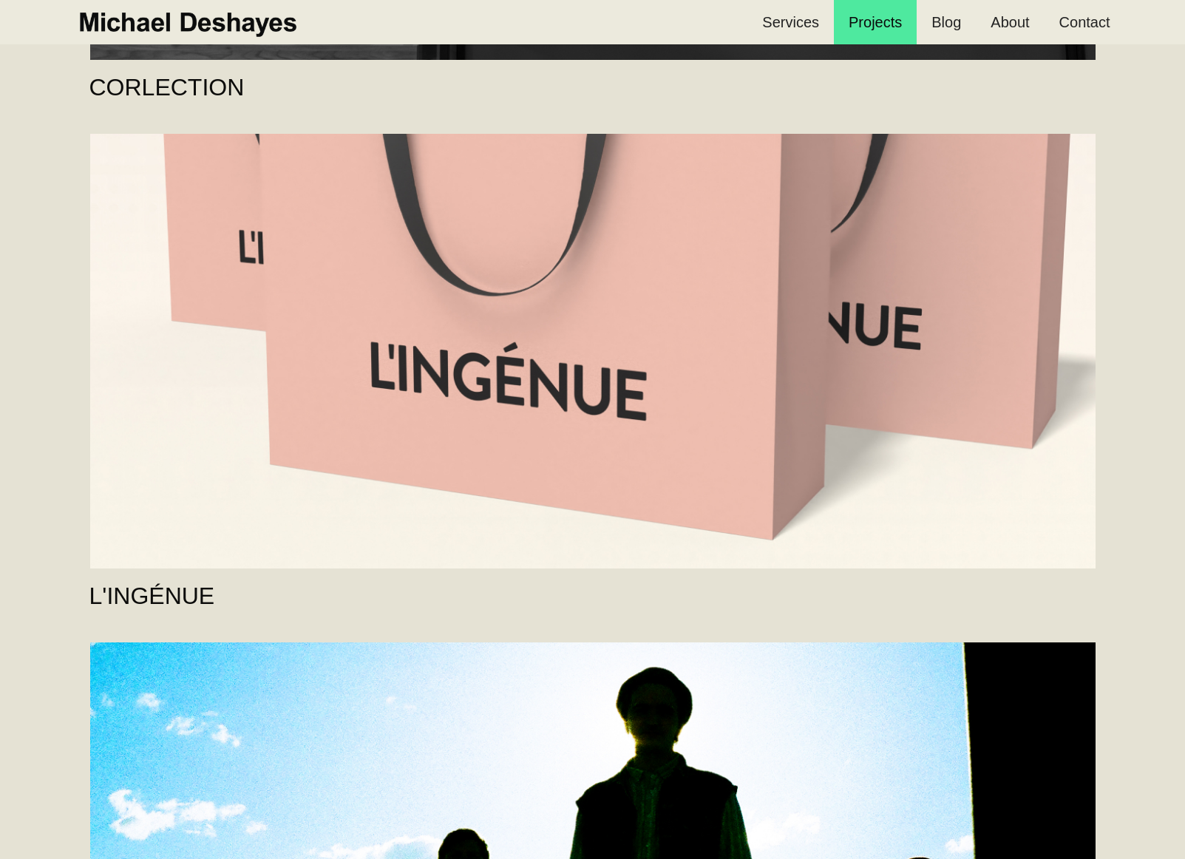
scroll to position [4660, 0]
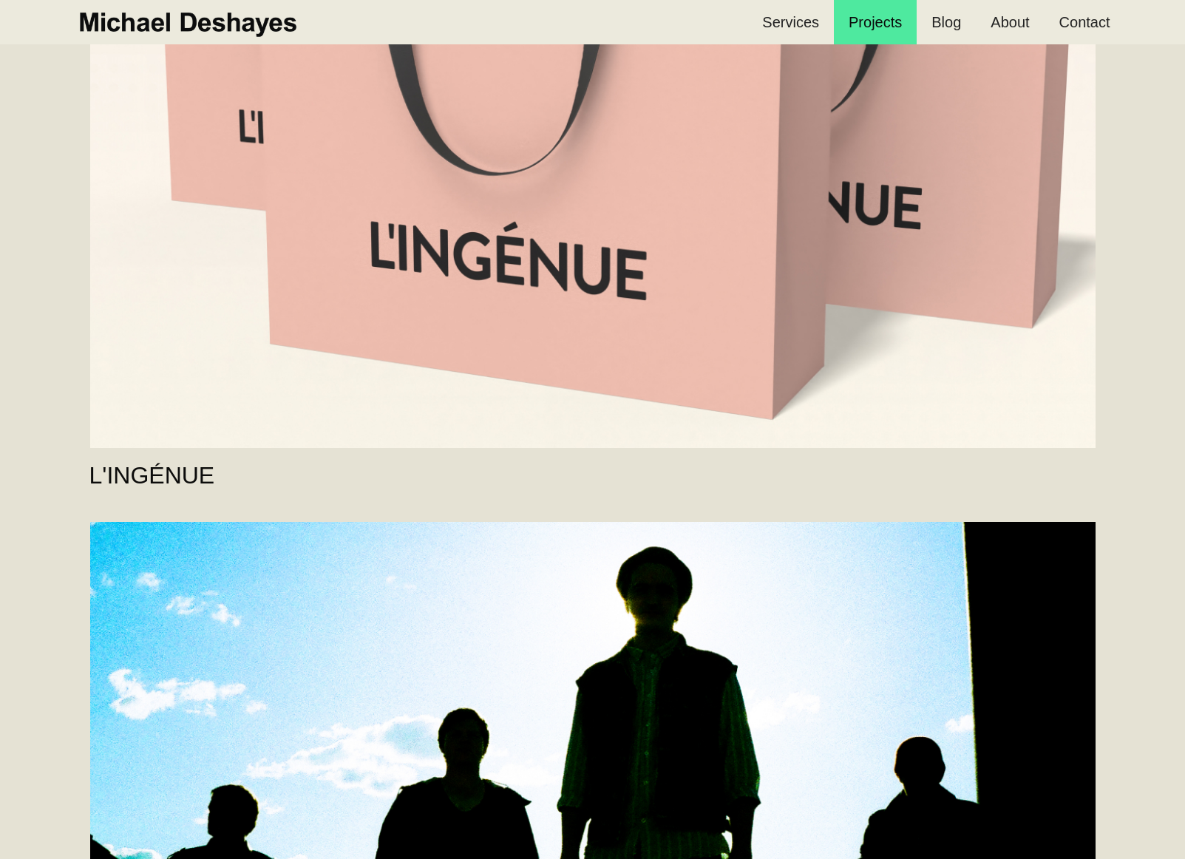
click at [614, 563] on link "The Absence of Kin" at bounding box center [592, 739] width 1005 height 435
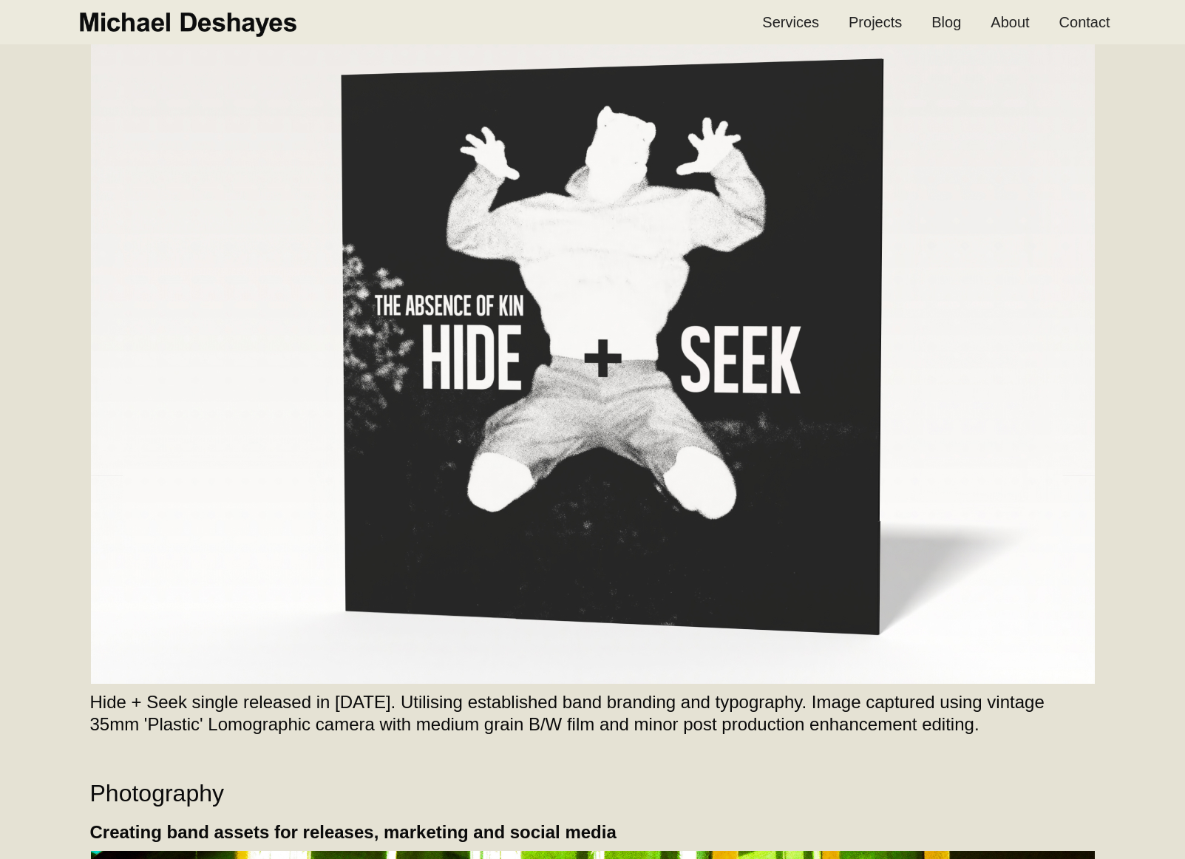
scroll to position [1518, 0]
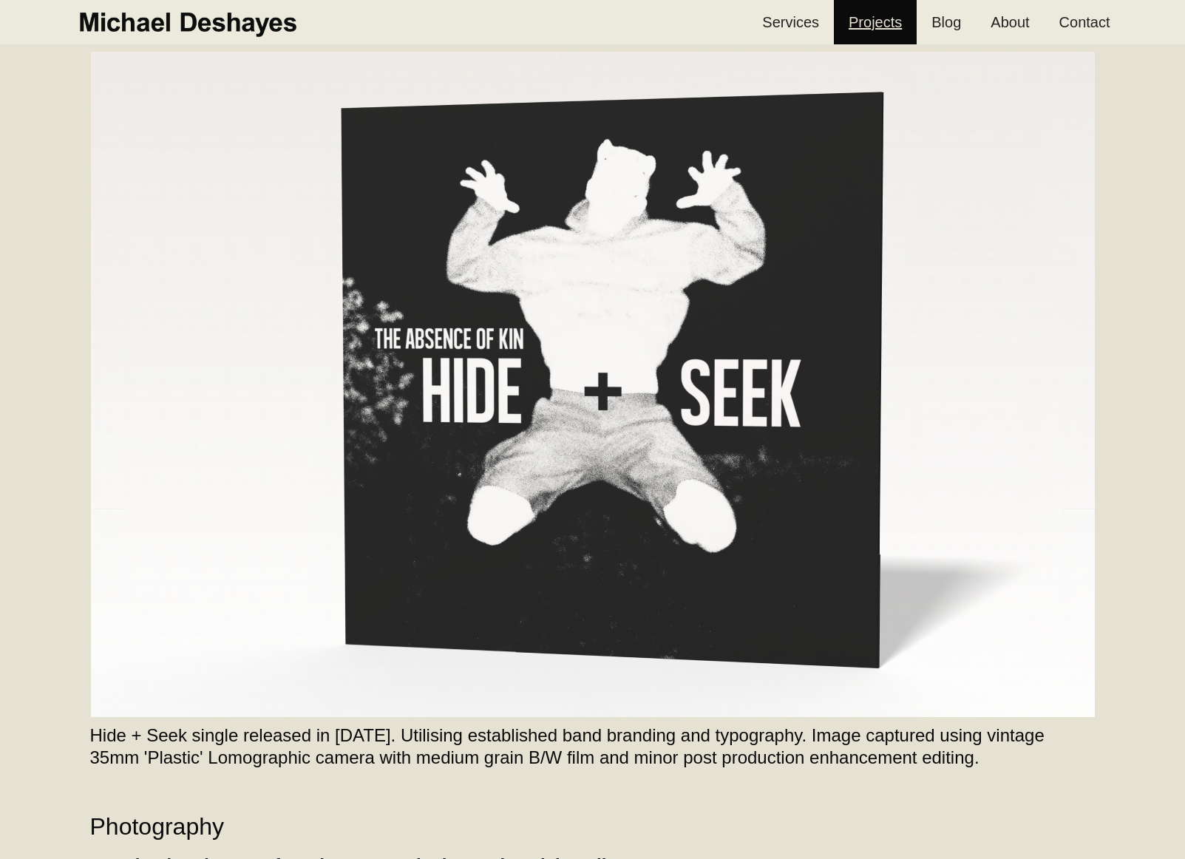
click at [851, 23] on link "Projects" at bounding box center [875, 22] width 83 height 44
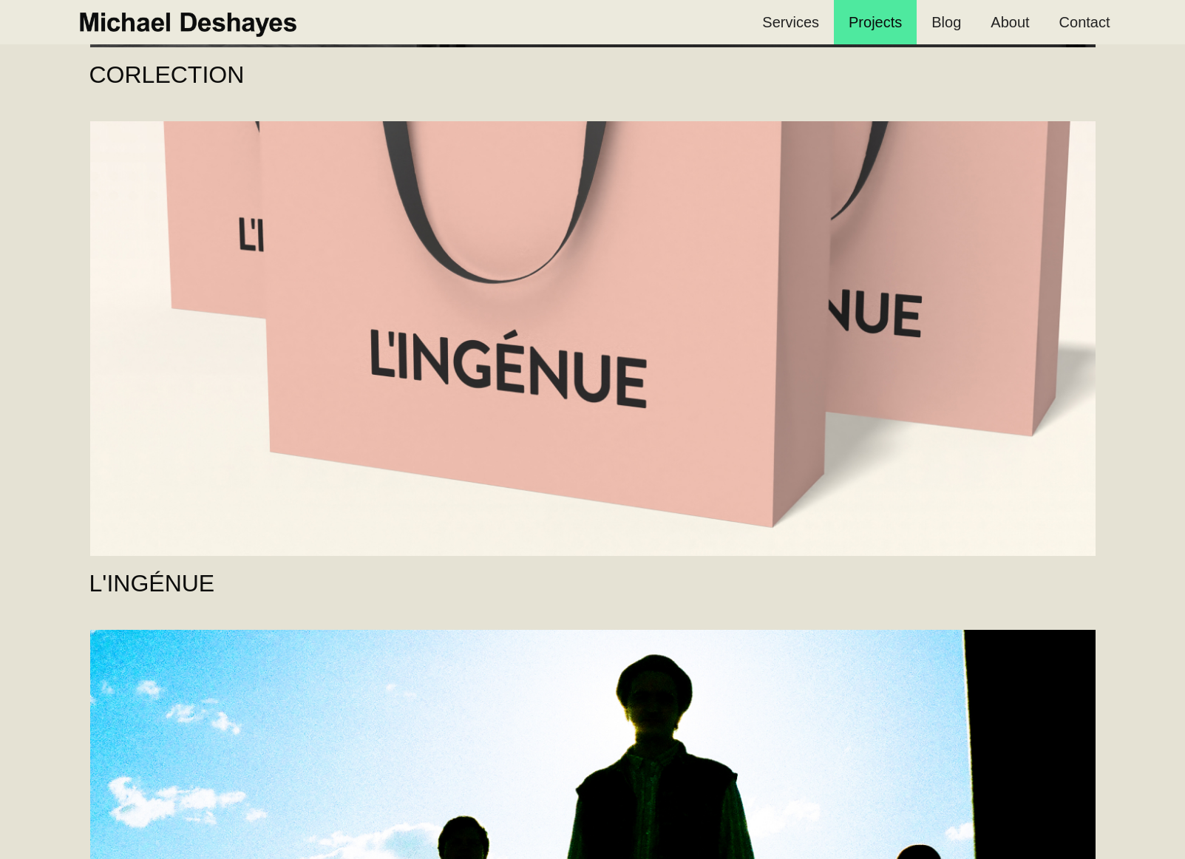
scroll to position [4475, 0]
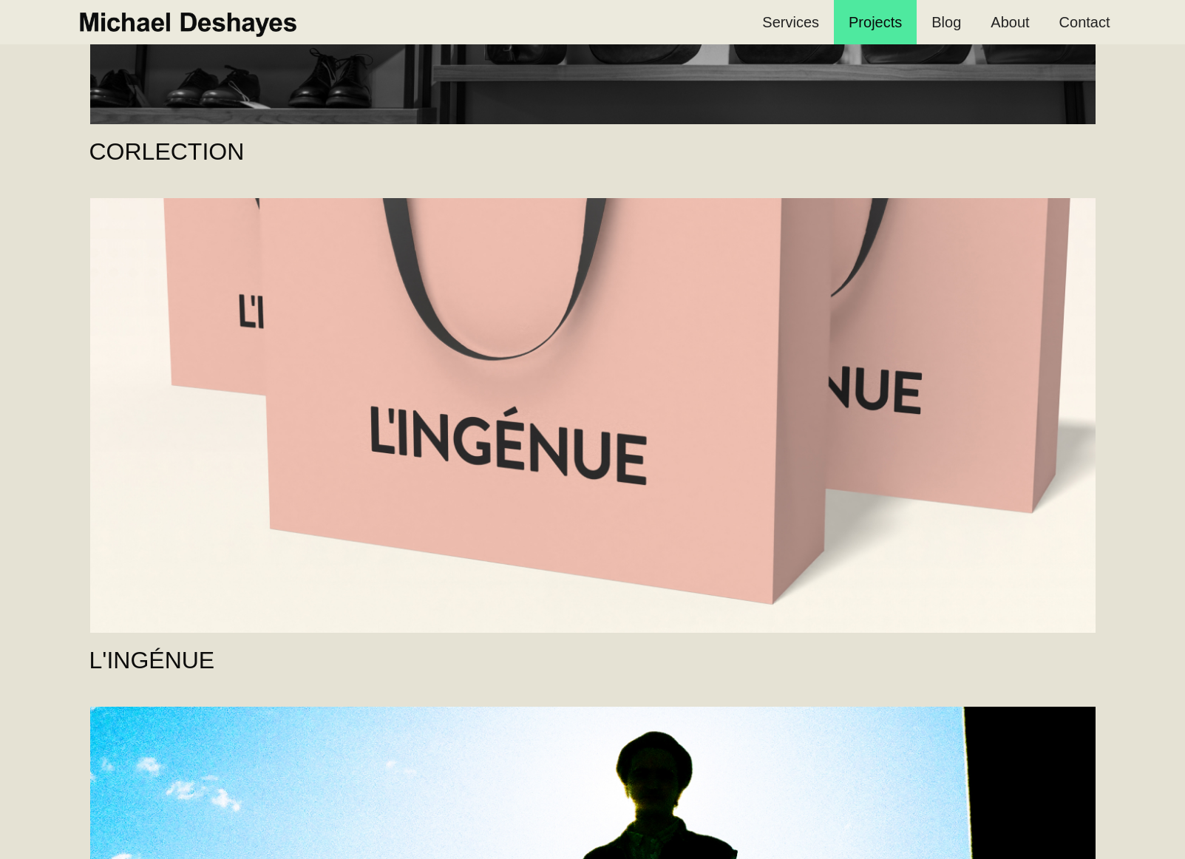
click at [673, 537] on link "L'INGÉNUE" at bounding box center [592, 415] width 1005 height 435
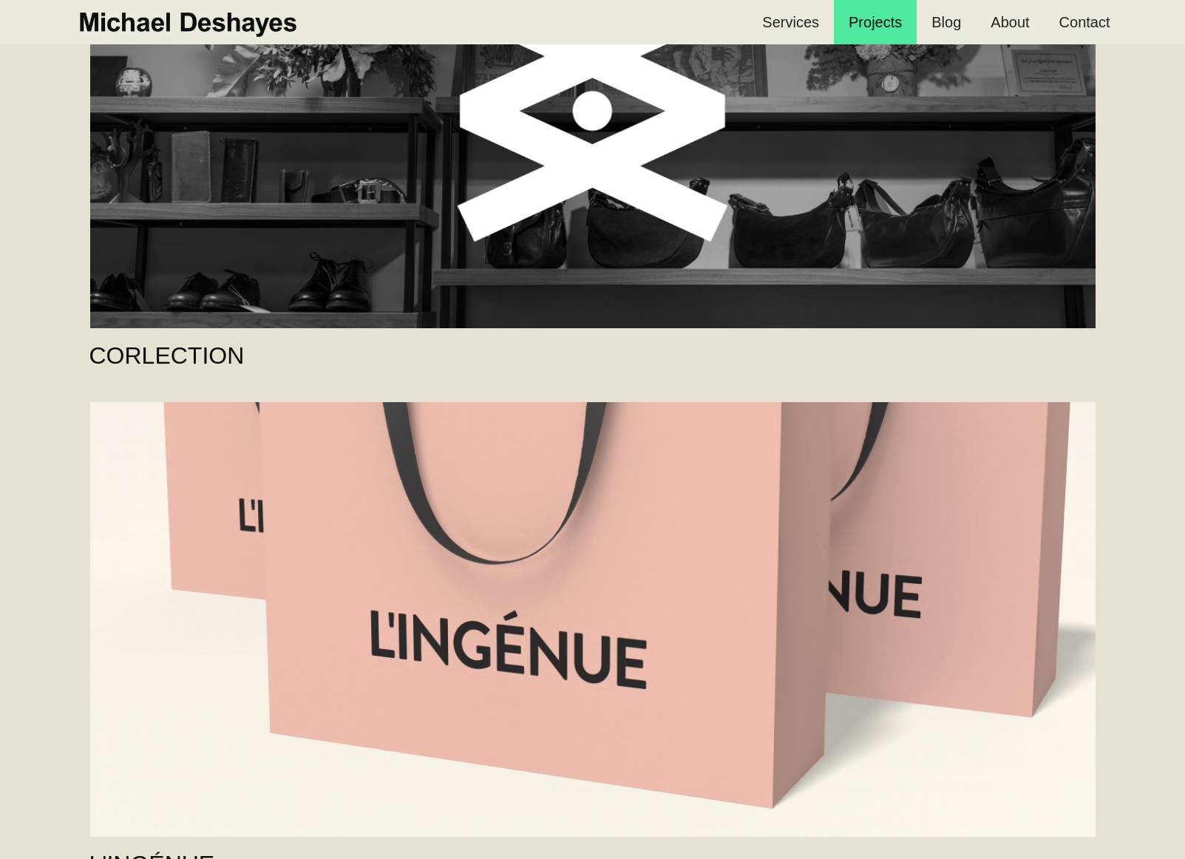
scroll to position [3940, 0]
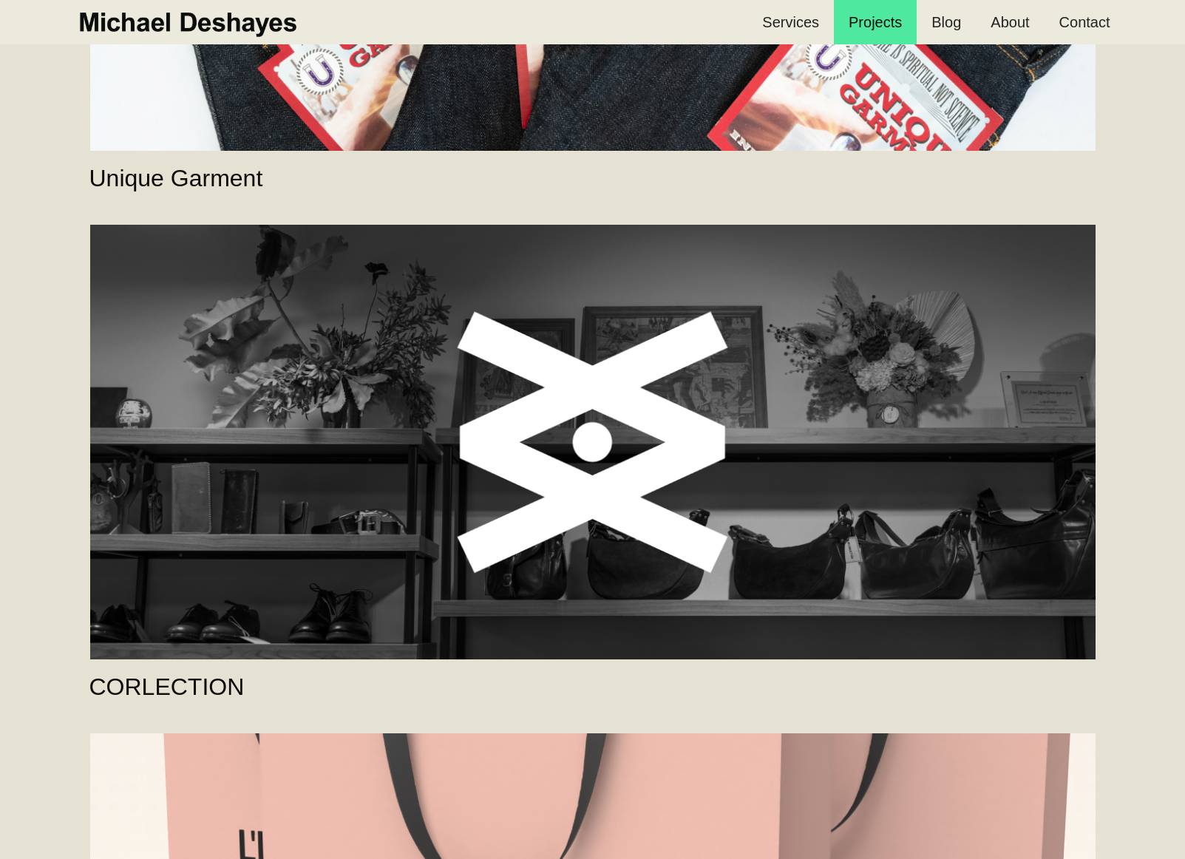
click at [690, 390] on link "CORLECTION" at bounding box center [592, 442] width 1005 height 435
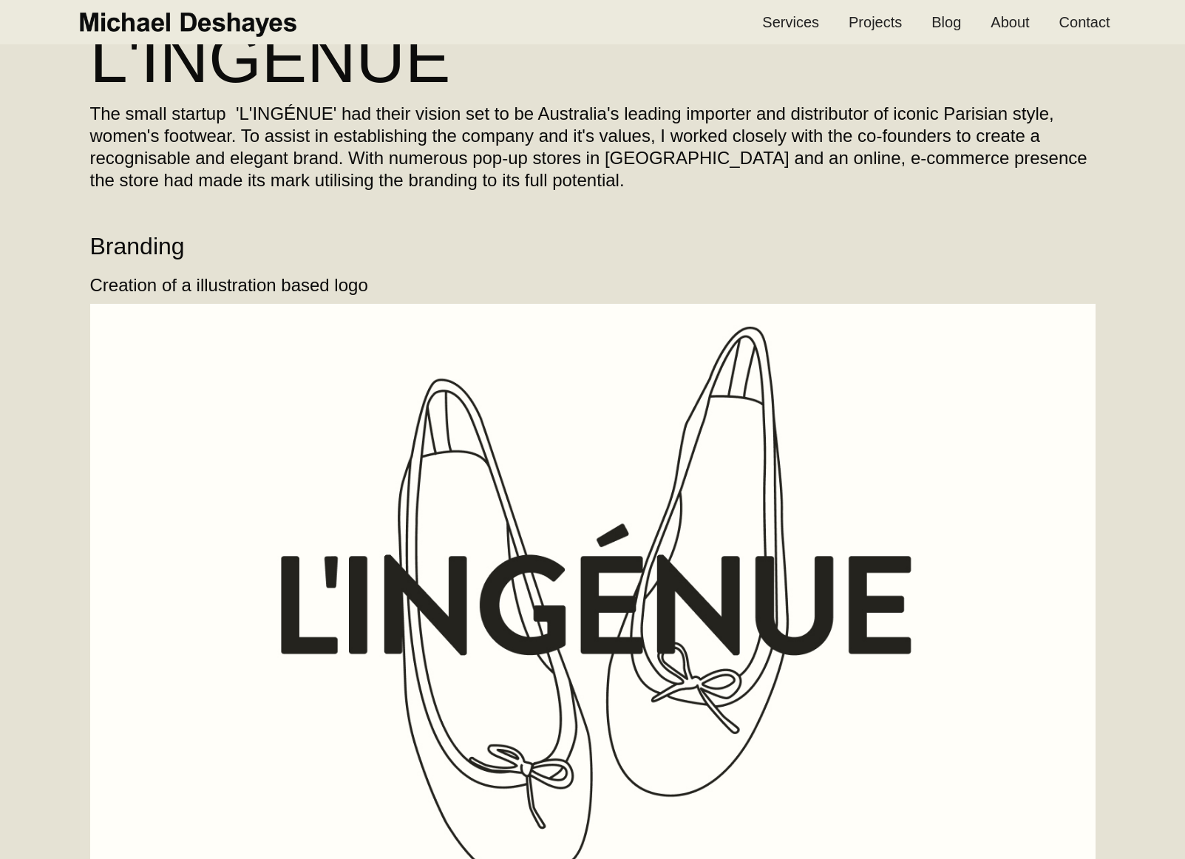
scroll to position [501, 0]
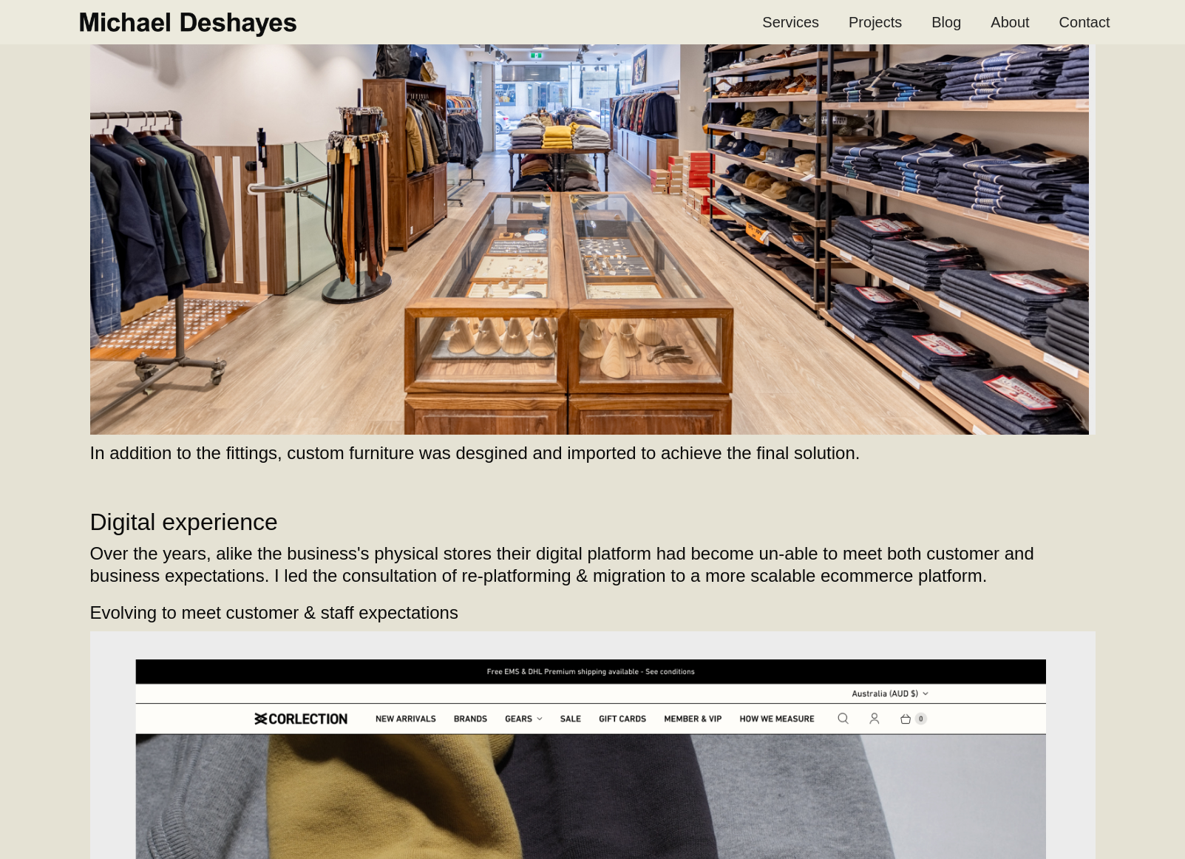
scroll to position [6111, 0]
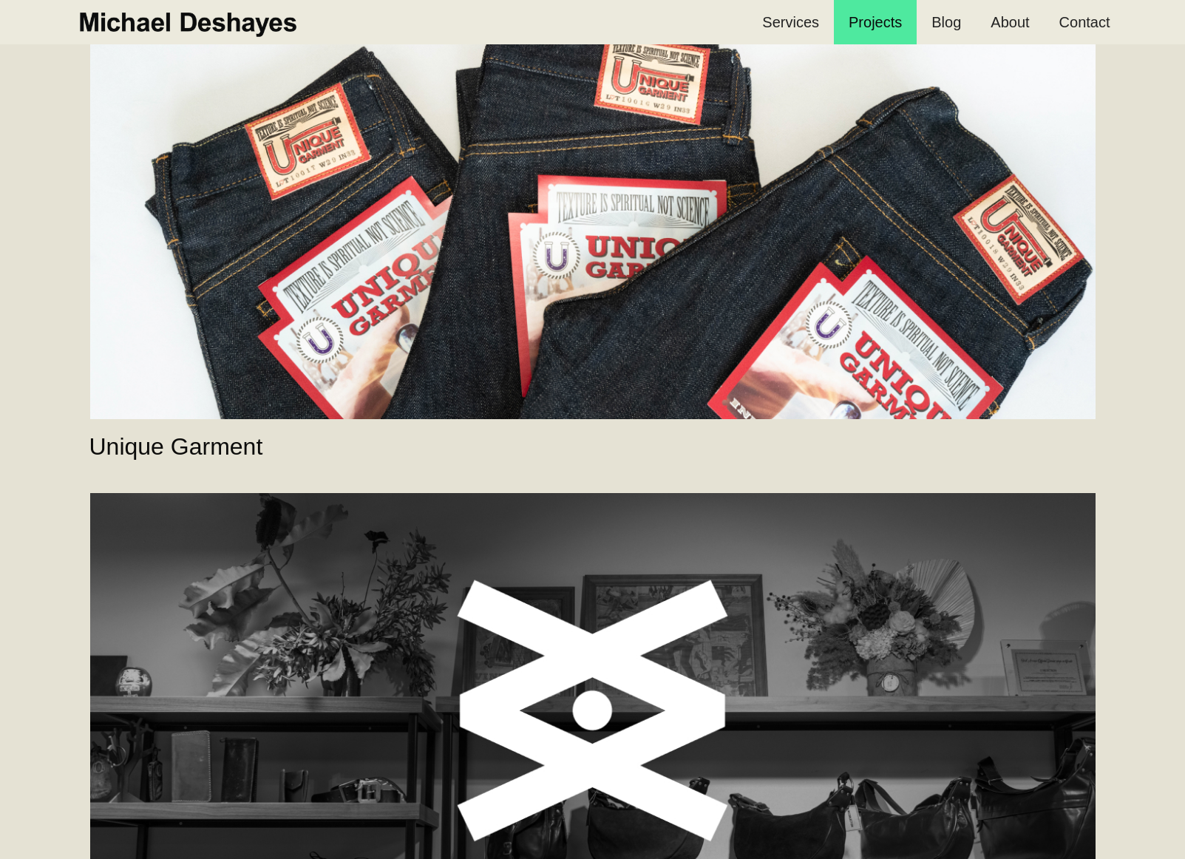
scroll to position [3386, 0]
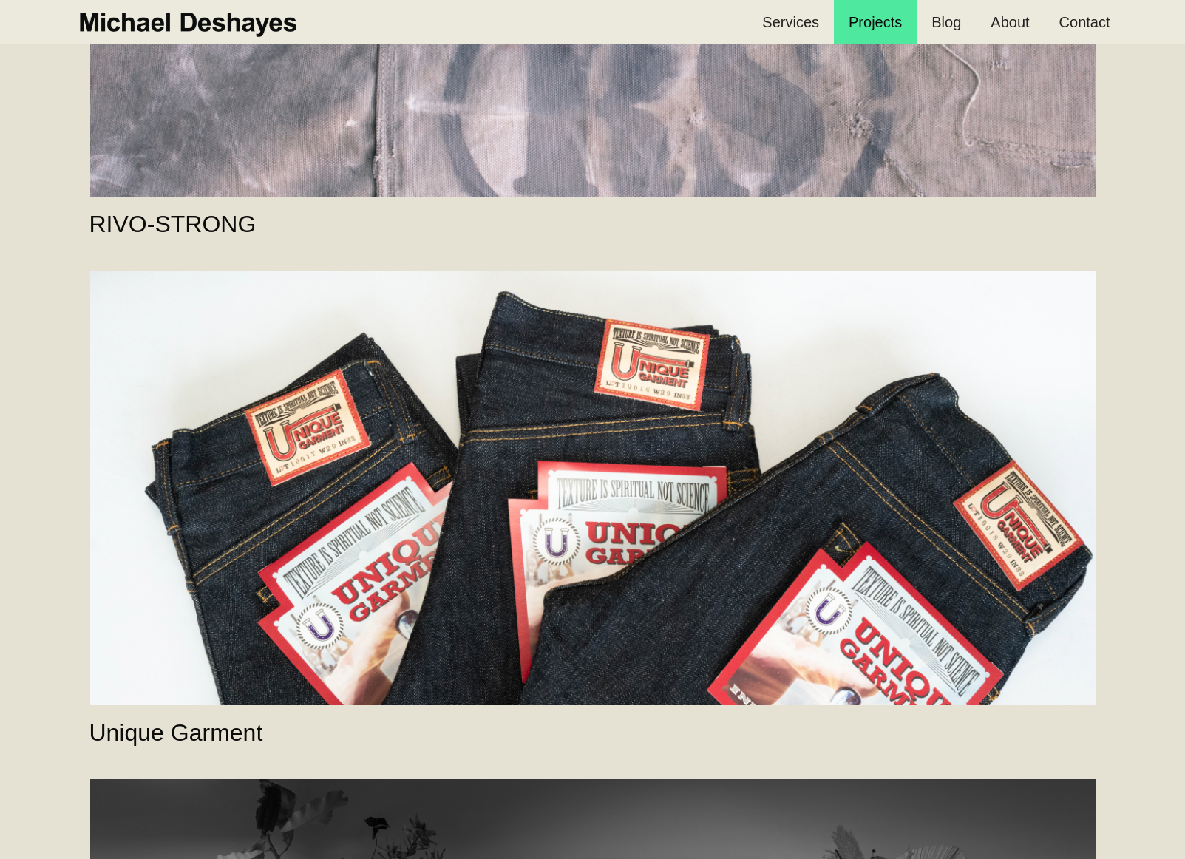
click at [778, 529] on link "Unique Garment" at bounding box center [592, 488] width 1005 height 435
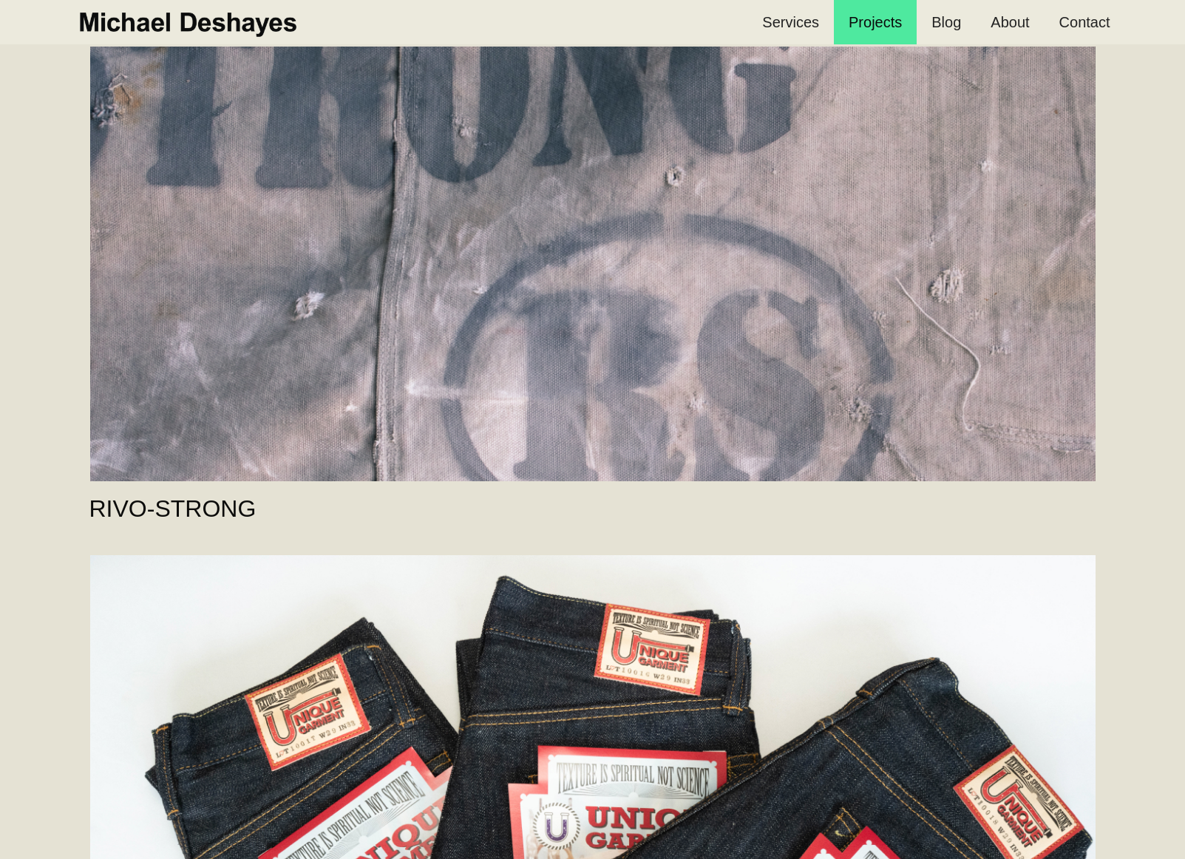
scroll to position [3086, 0]
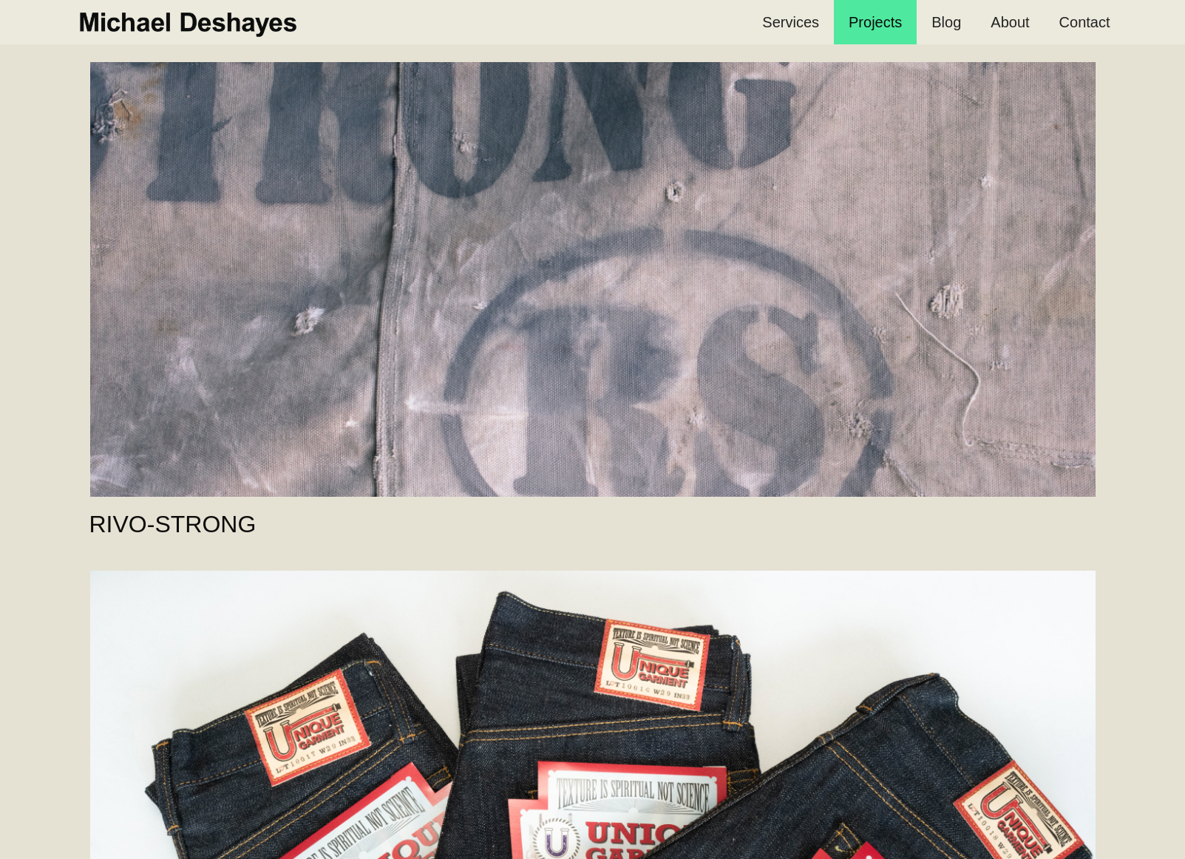
click at [426, 384] on link "RIVO-STRONG" at bounding box center [592, 279] width 1005 height 435
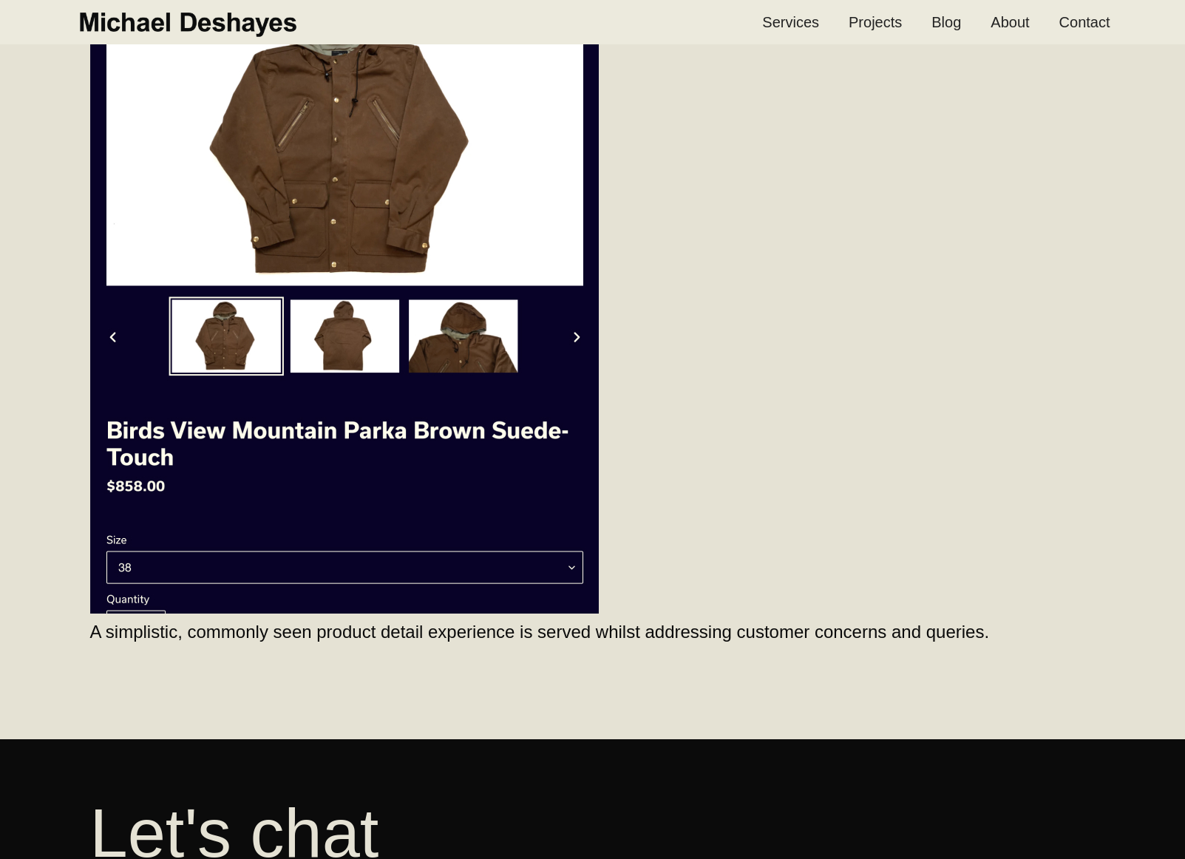
scroll to position [3809, 0]
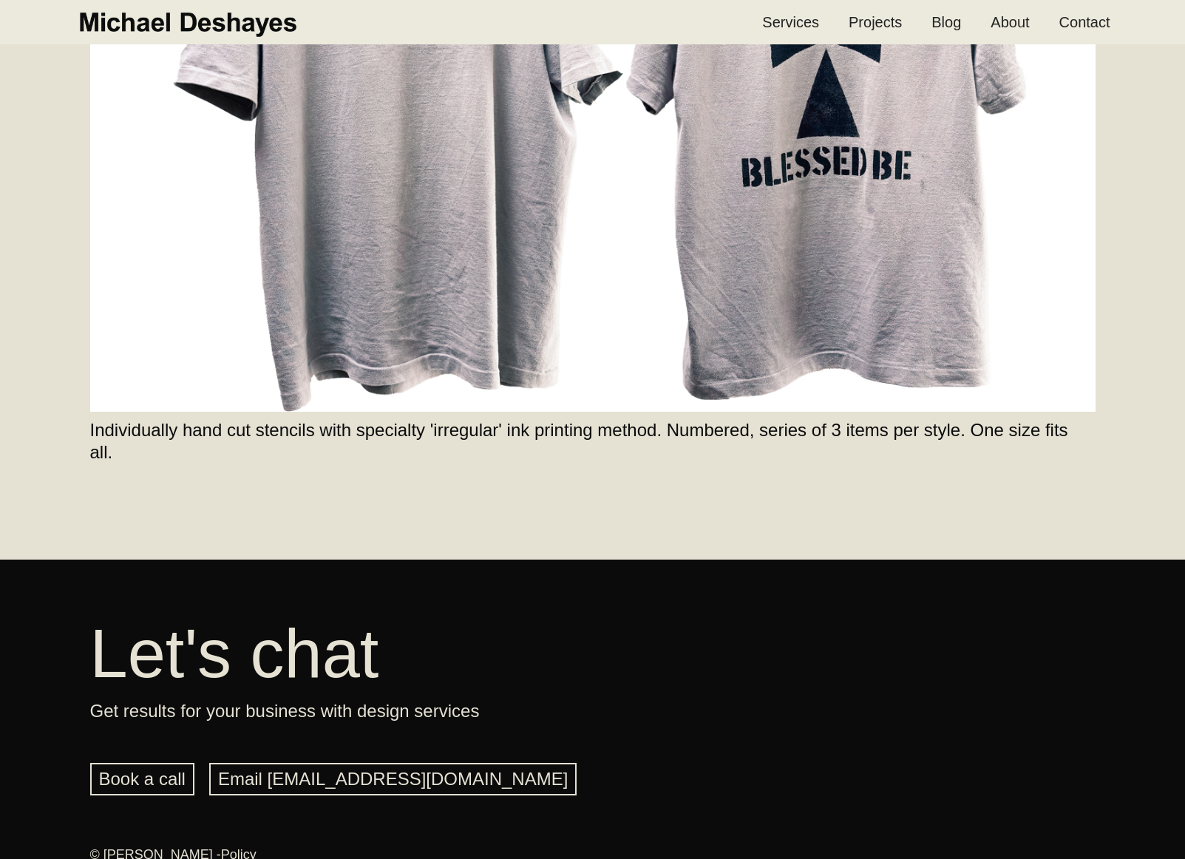
scroll to position [4290, 0]
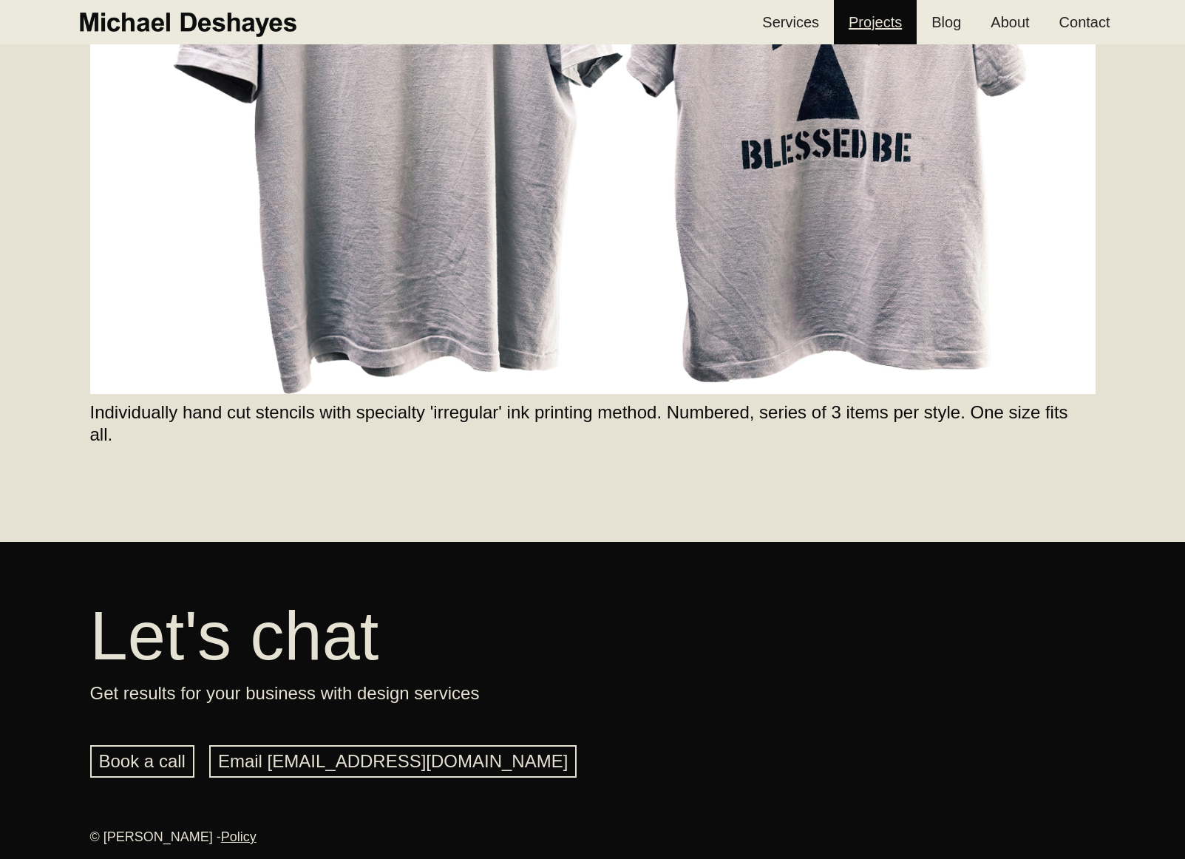
click at [866, 26] on link "Projects" at bounding box center [875, 22] width 83 height 44
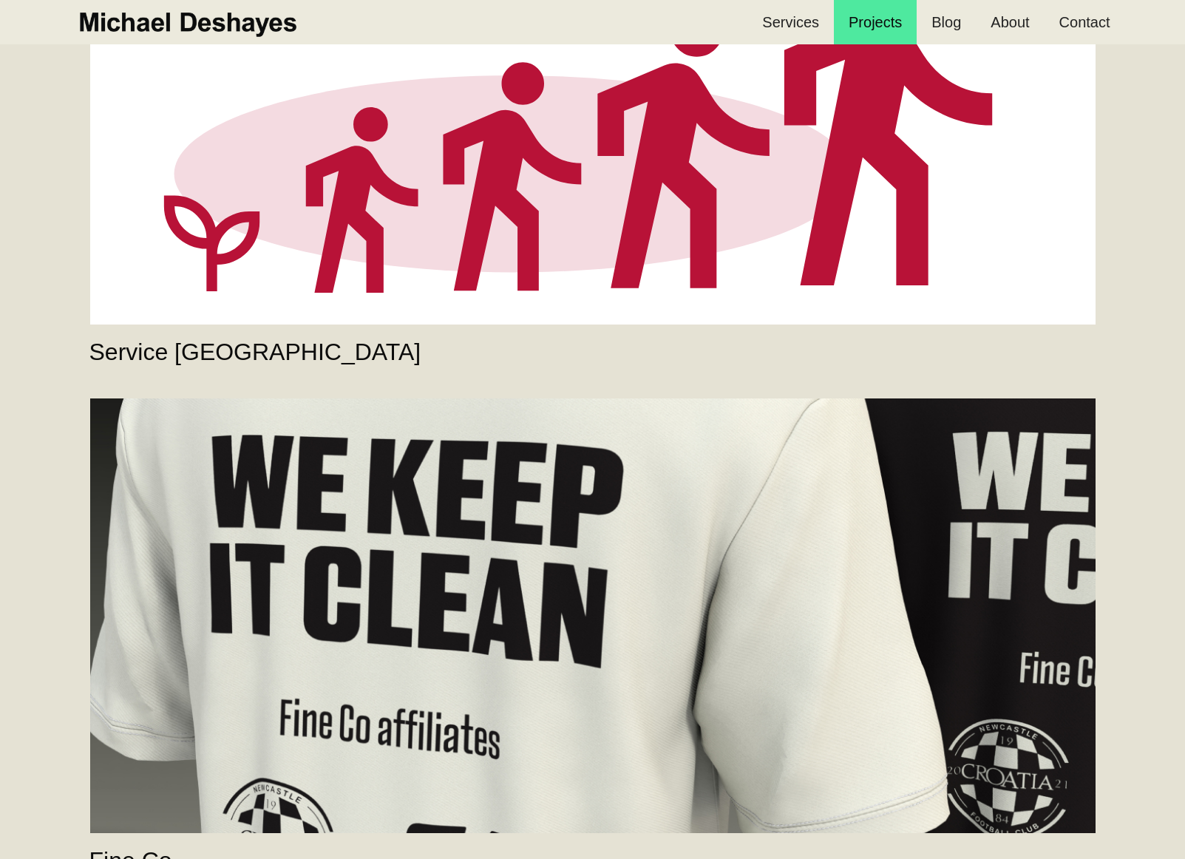
scroll to position [2317, 0]
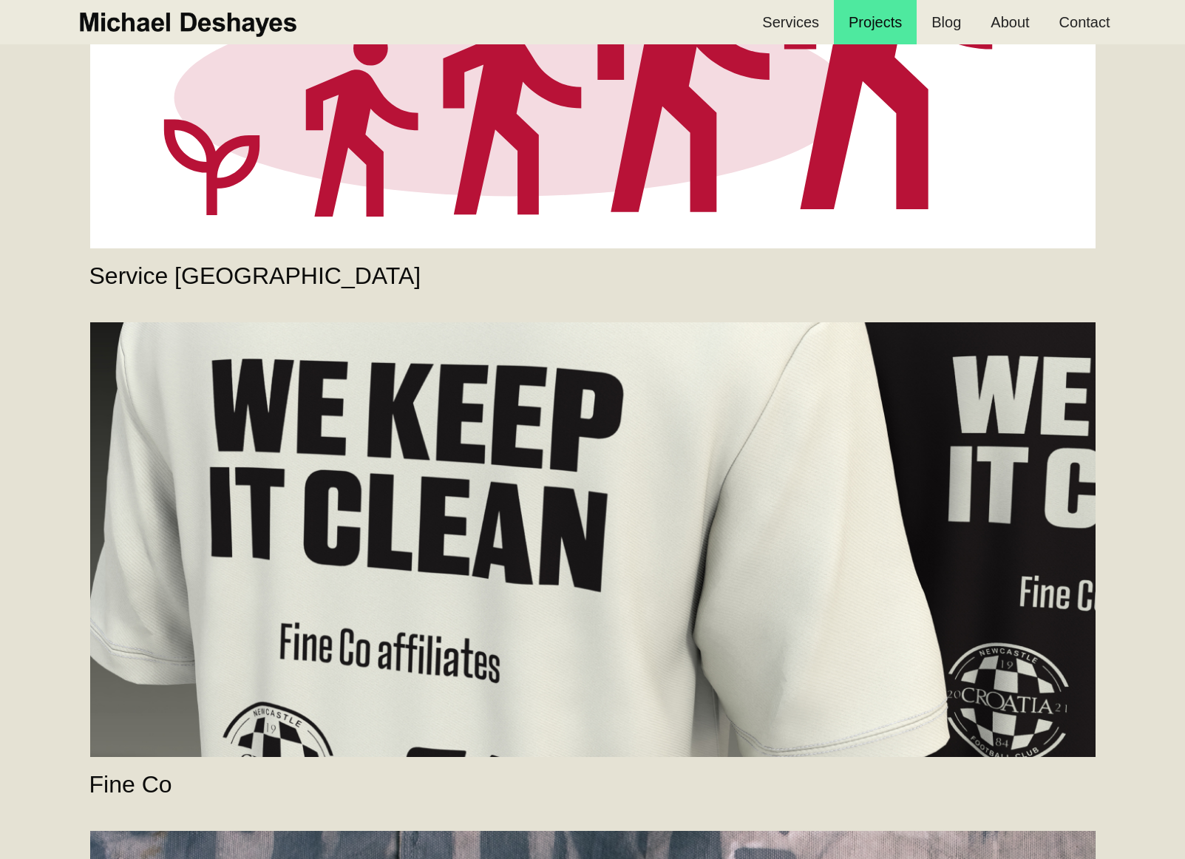
click at [702, 580] on link "Fine Co" at bounding box center [592, 539] width 1005 height 435
